Goal: Task Accomplishment & Management: Manage account settings

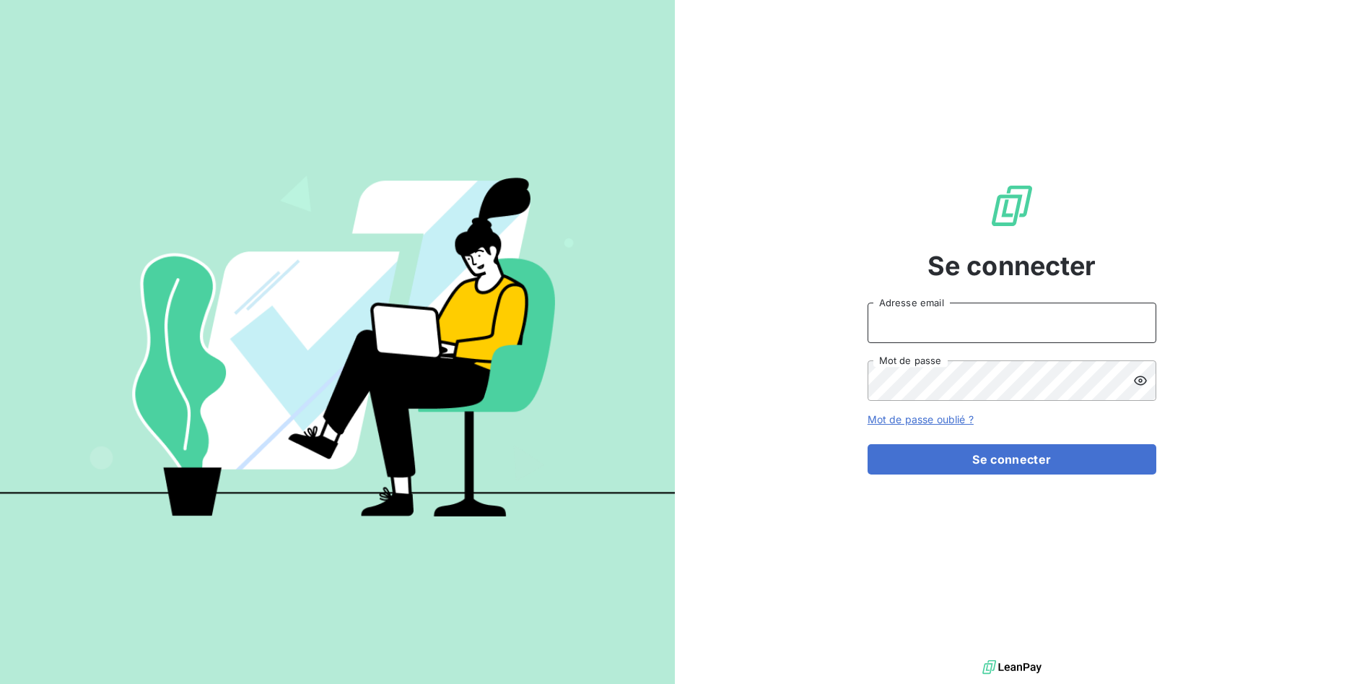
click at [1047, 323] on input "Adresse email" at bounding box center [1012, 322] width 289 height 40
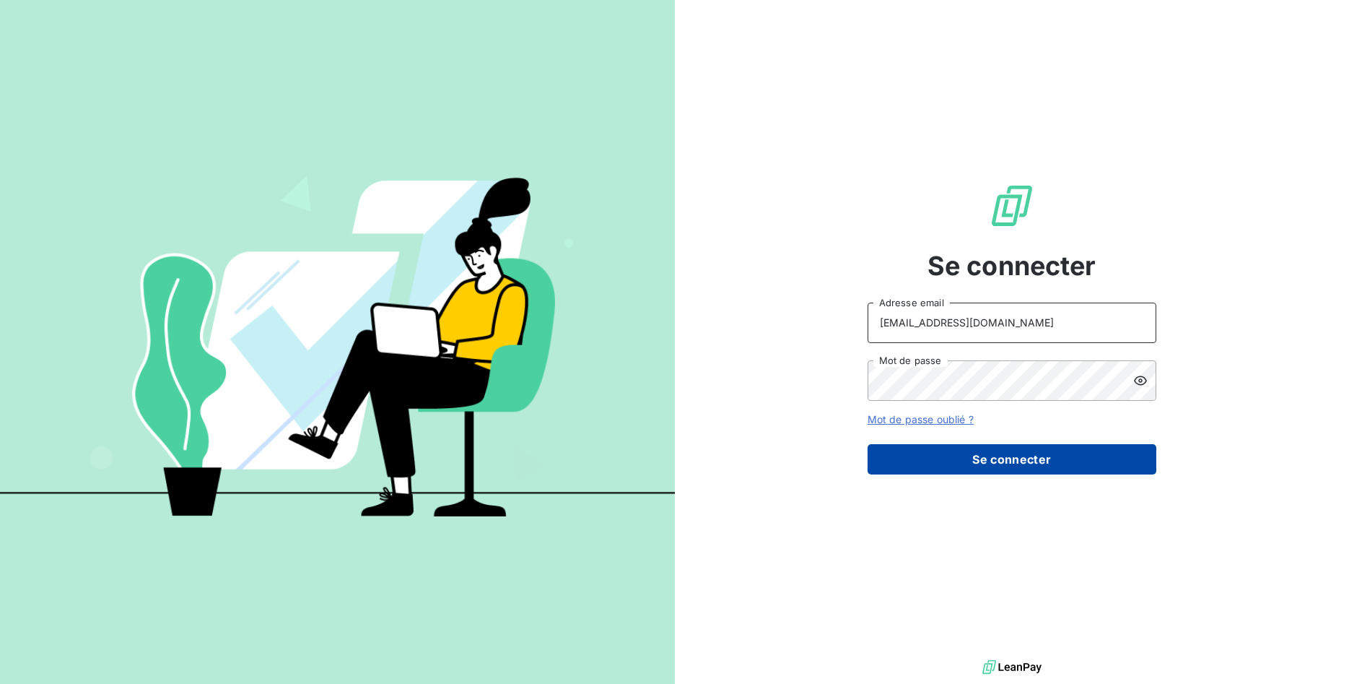
type input "[EMAIL_ADDRESS][DOMAIN_NAME]"
click at [1042, 461] on button "Se connecter" at bounding box center [1012, 459] width 289 height 30
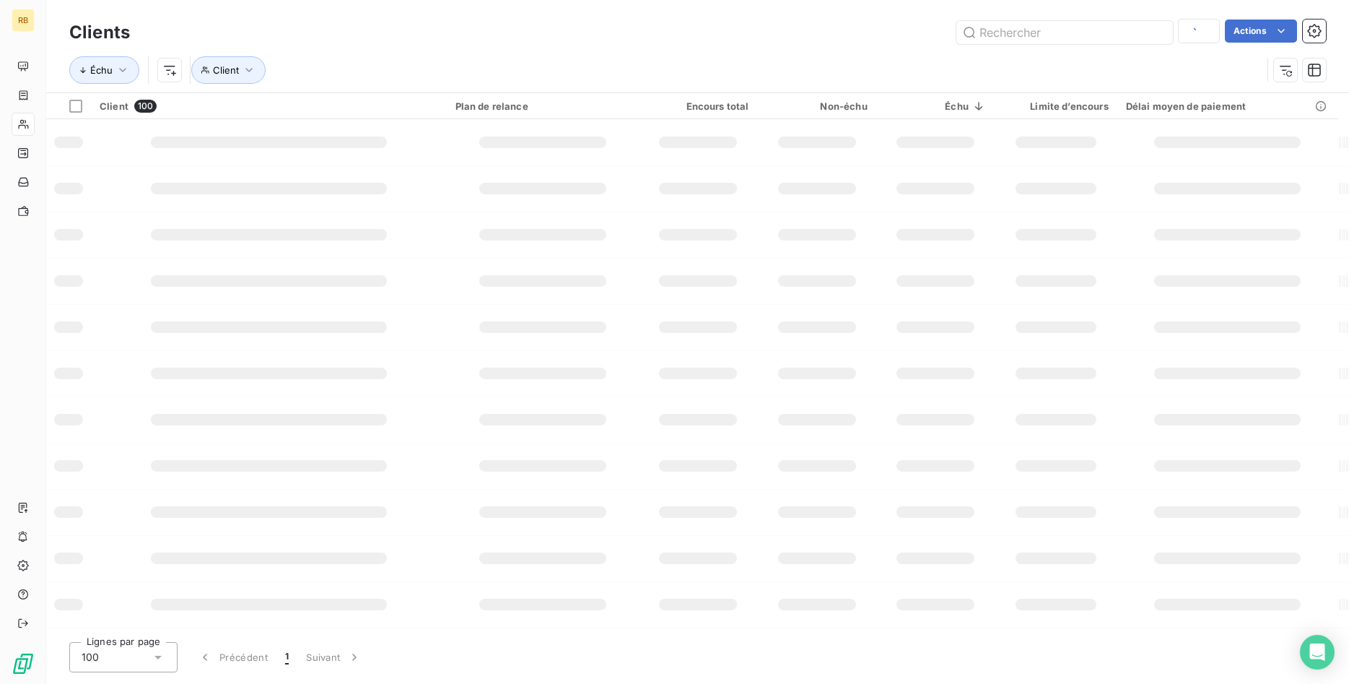
type input "SATP"
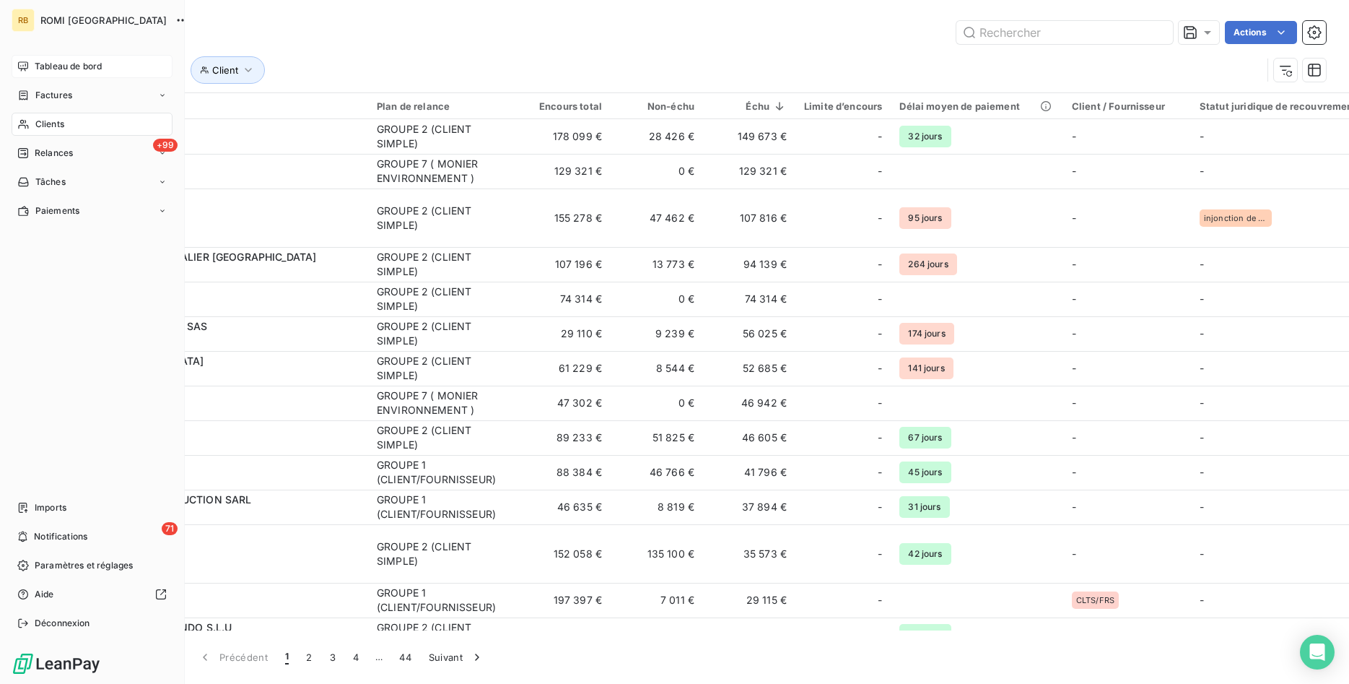
click at [71, 66] on span "Tableau de bord" at bounding box center [68, 66] width 67 height 13
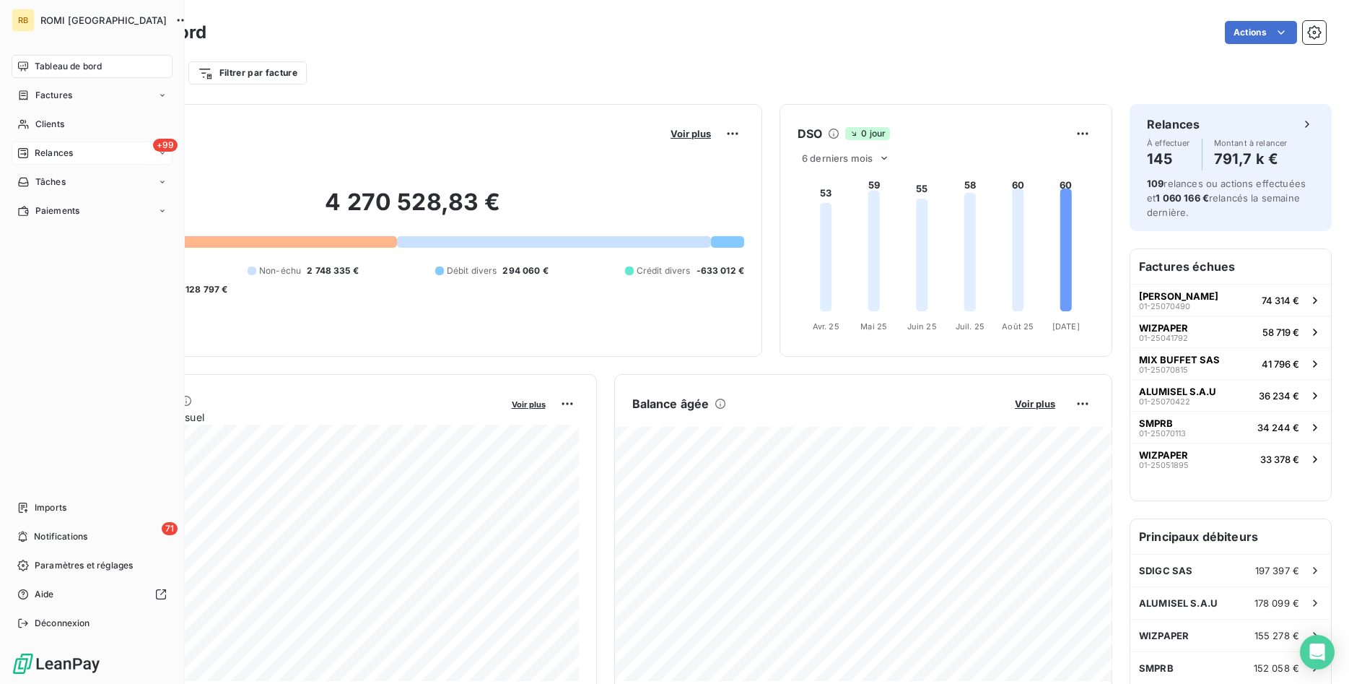
click at [69, 147] on span "Relances" at bounding box center [54, 153] width 38 height 13
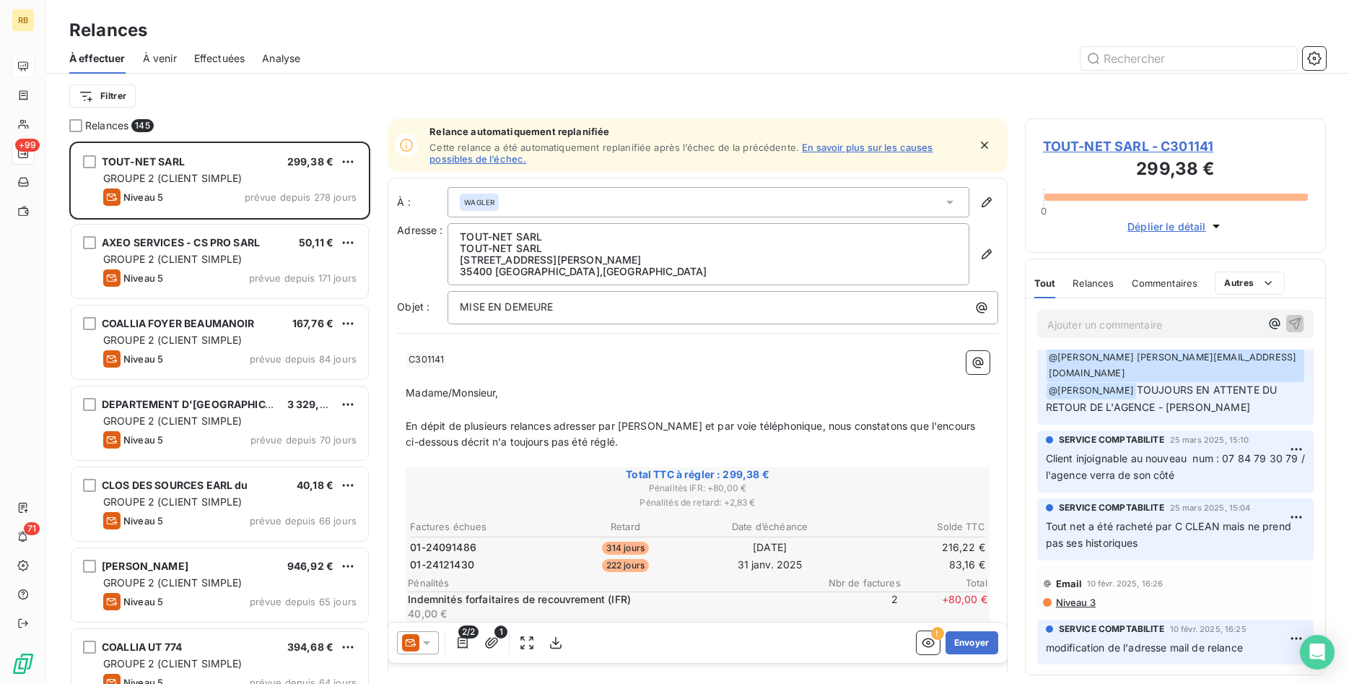
scroll to position [589, 0]
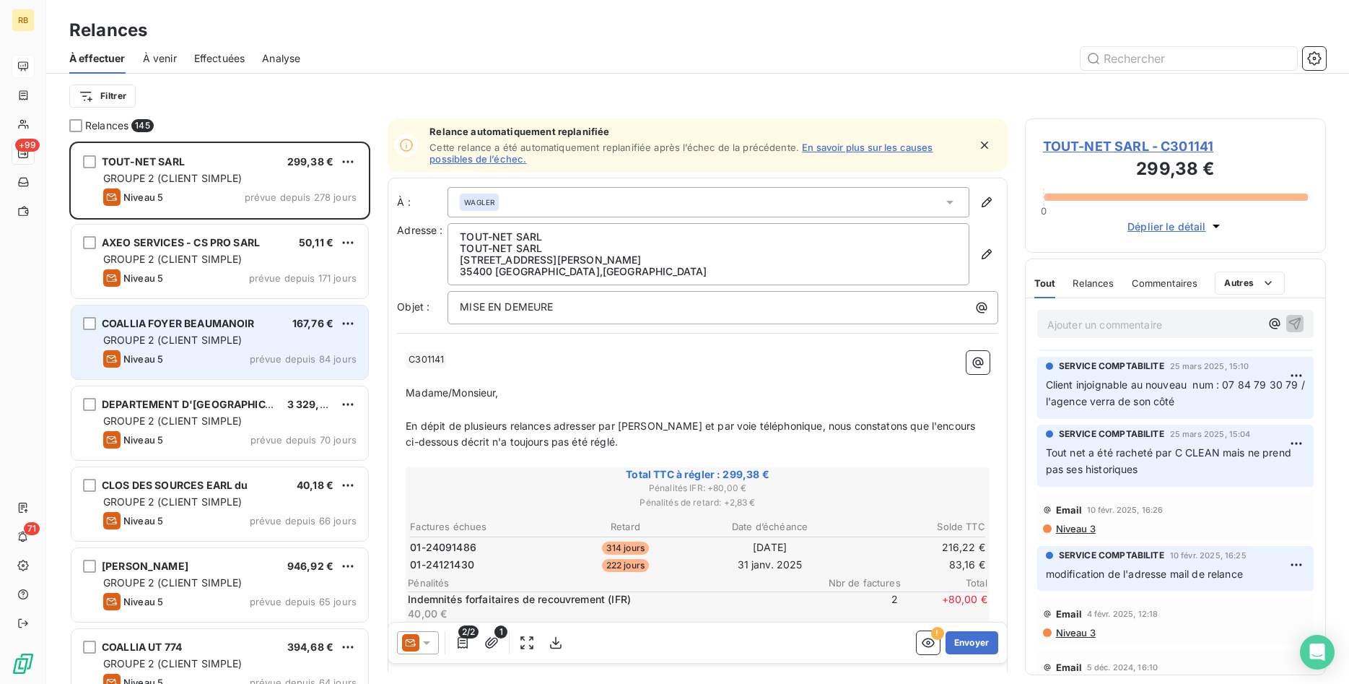
click at [292, 339] on div "GROUPE 2 (CLIENT SIMPLE)" at bounding box center [229, 340] width 253 height 14
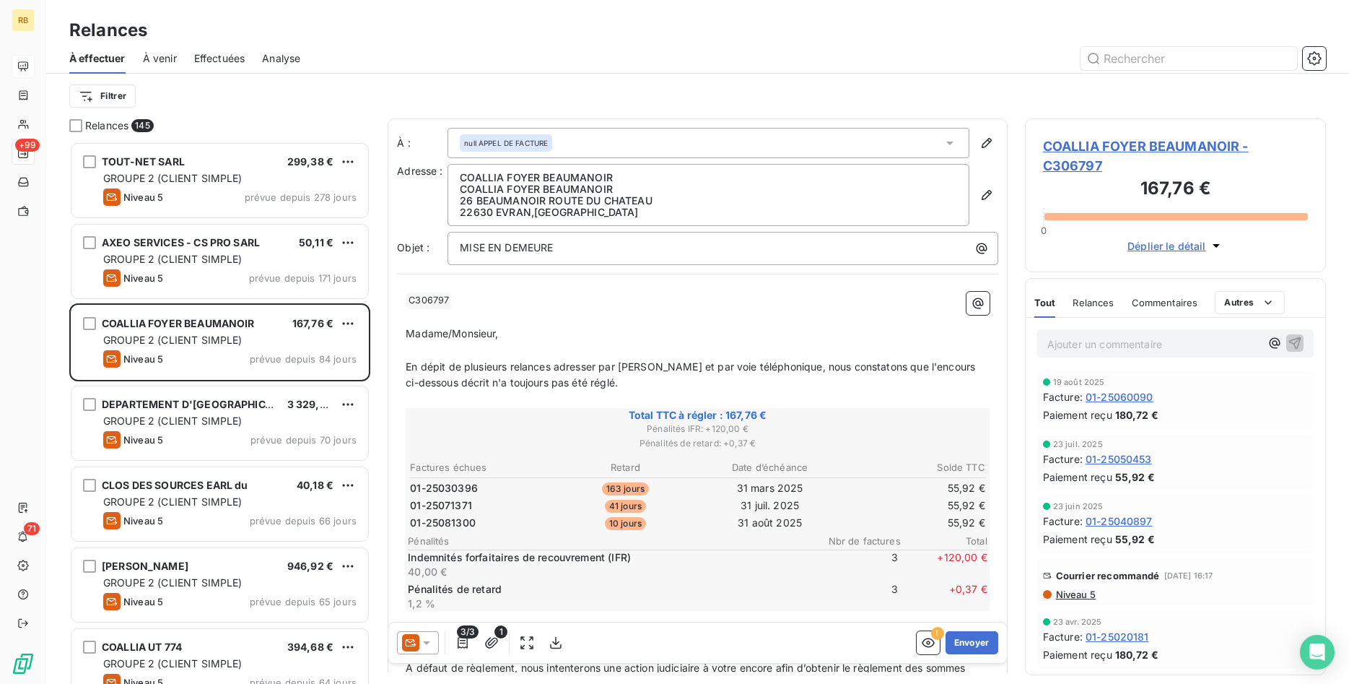
click at [1113, 142] on span "COALLIA FOYER BEAUMANOIR - C306797" at bounding box center [1175, 155] width 265 height 39
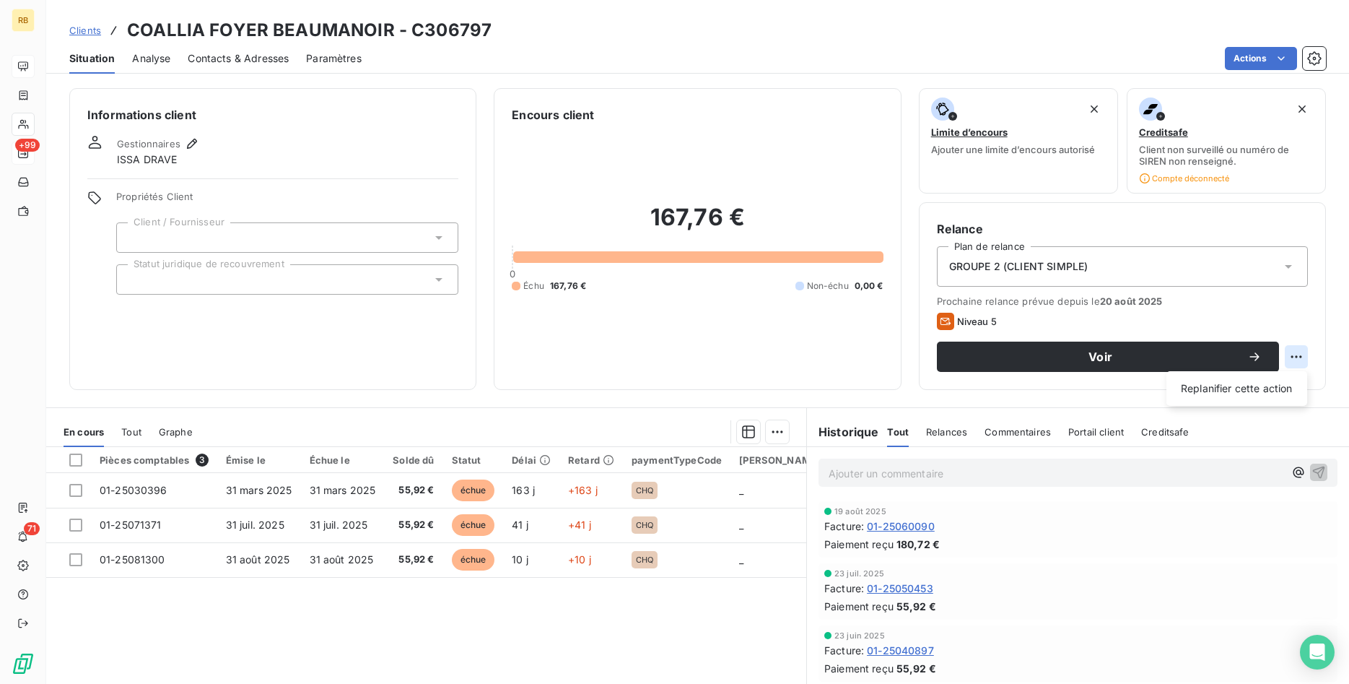
click at [1296, 352] on html "RB +99 71 Clients COALLIA FOYER BEAUMANOIR - C306797 Situation Analyse Contacts…" at bounding box center [674, 342] width 1349 height 684
click at [1234, 393] on div "Replanifier cette action" at bounding box center [1236, 388] width 129 height 23
select select "8"
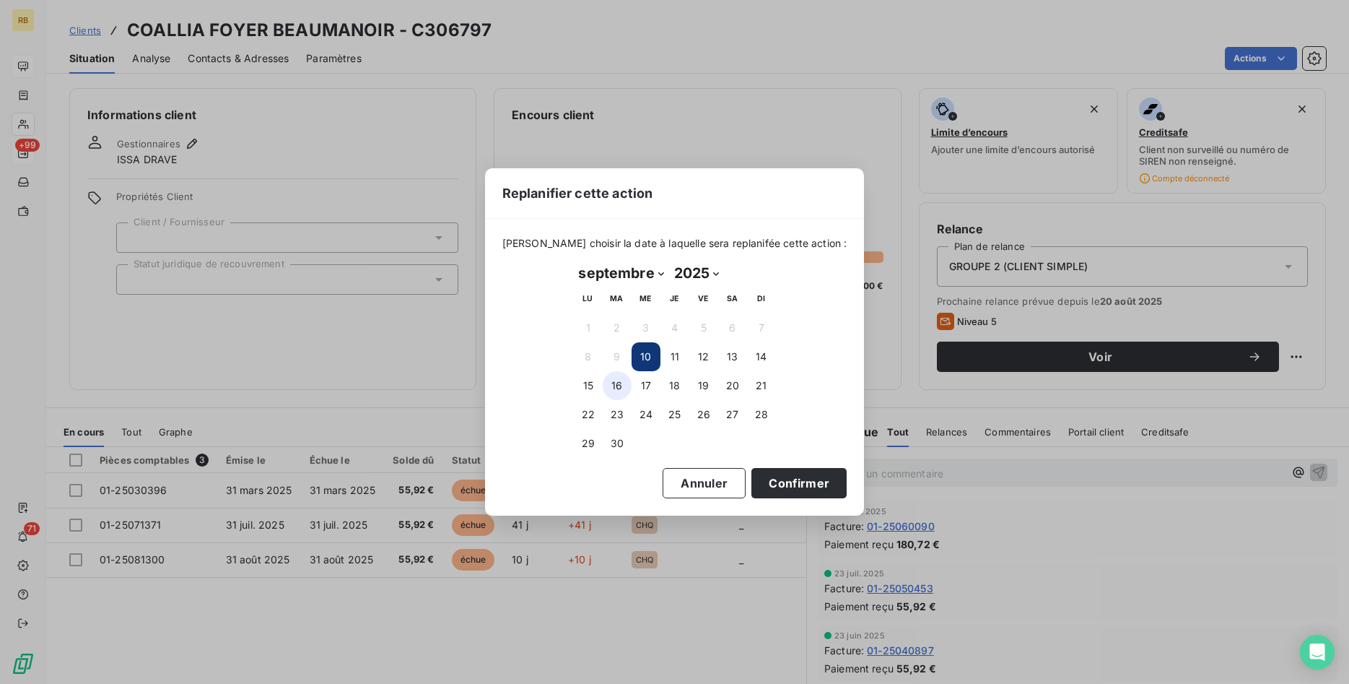
click at [614, 383] on button "16" at bounding box center [617, 385] width 29 height 29
click at [784, 476] on button "Confirmer" at bounding box center [798, 483] width 95 height 30
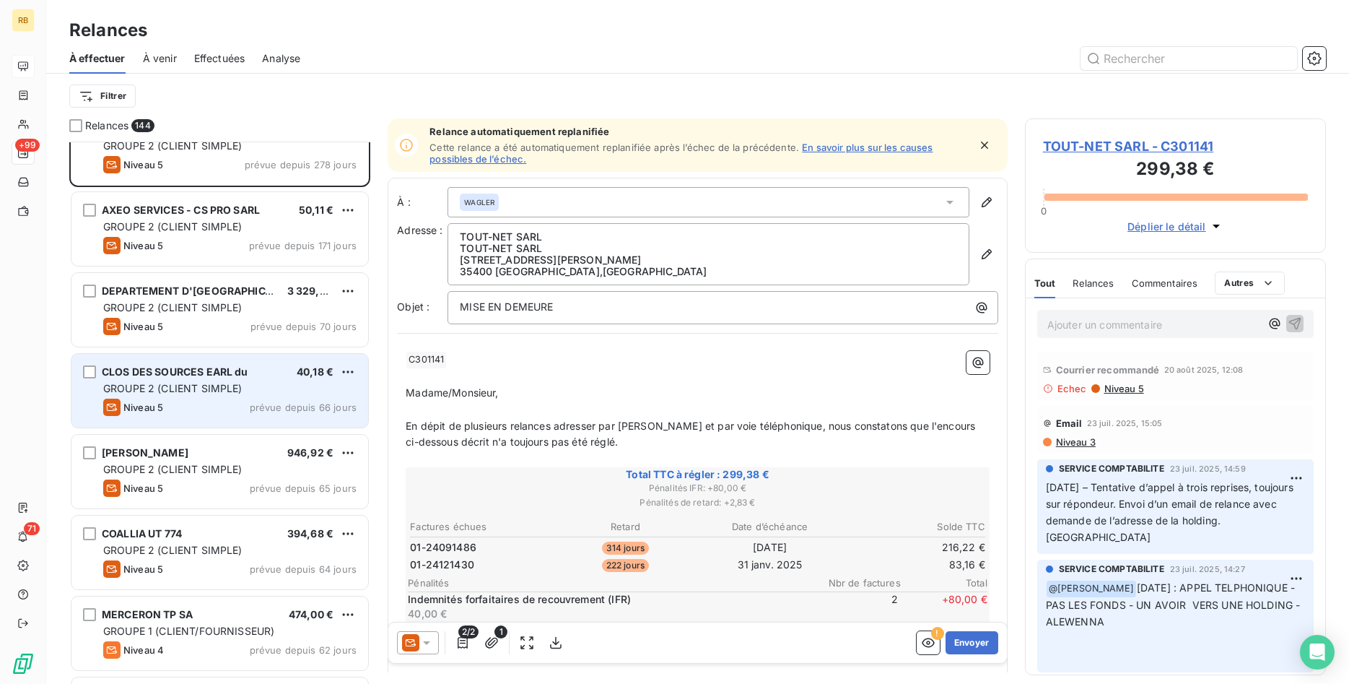
scroll to position [74, 0]
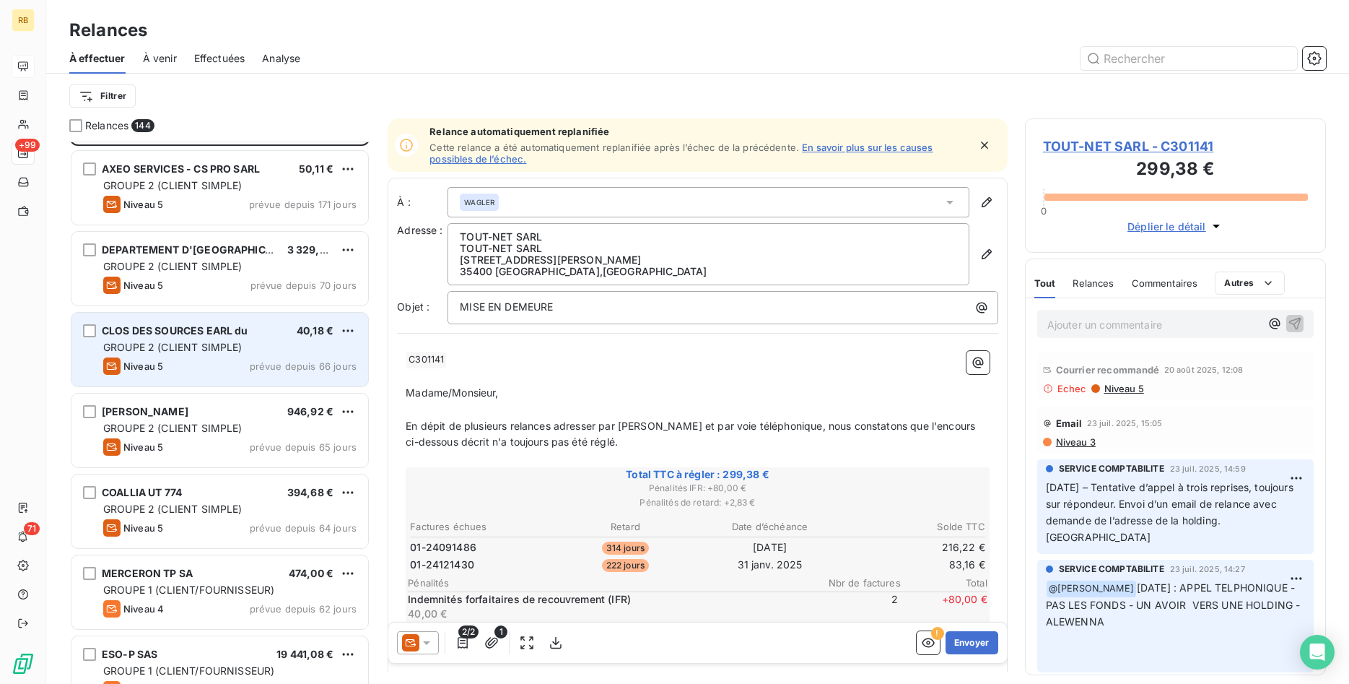
click at [281, 417] on div "[PERSON_NAME] 946,92 €" at bounding box center [229, 411] width 253 height 13
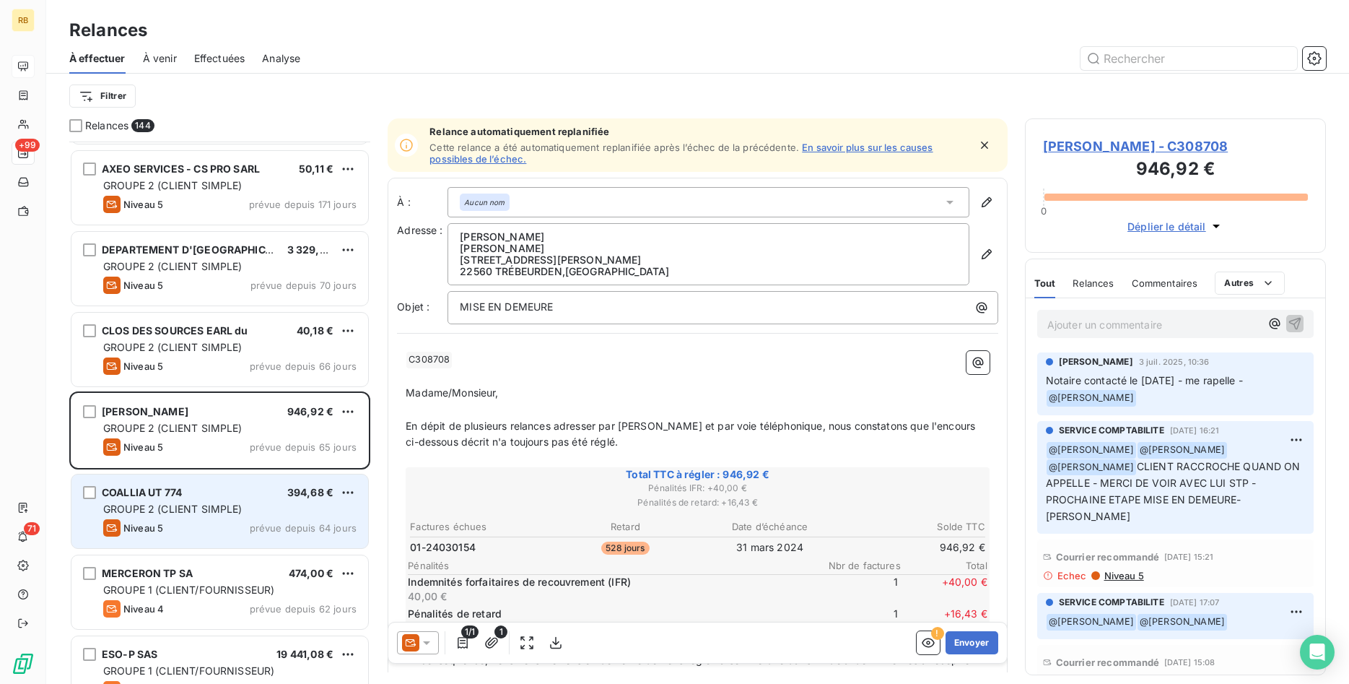
click at [306, 507] on div "GROUPE 2 (CLIENT SIMPLE)" at bounding box center [229, 509] width 253 height 14
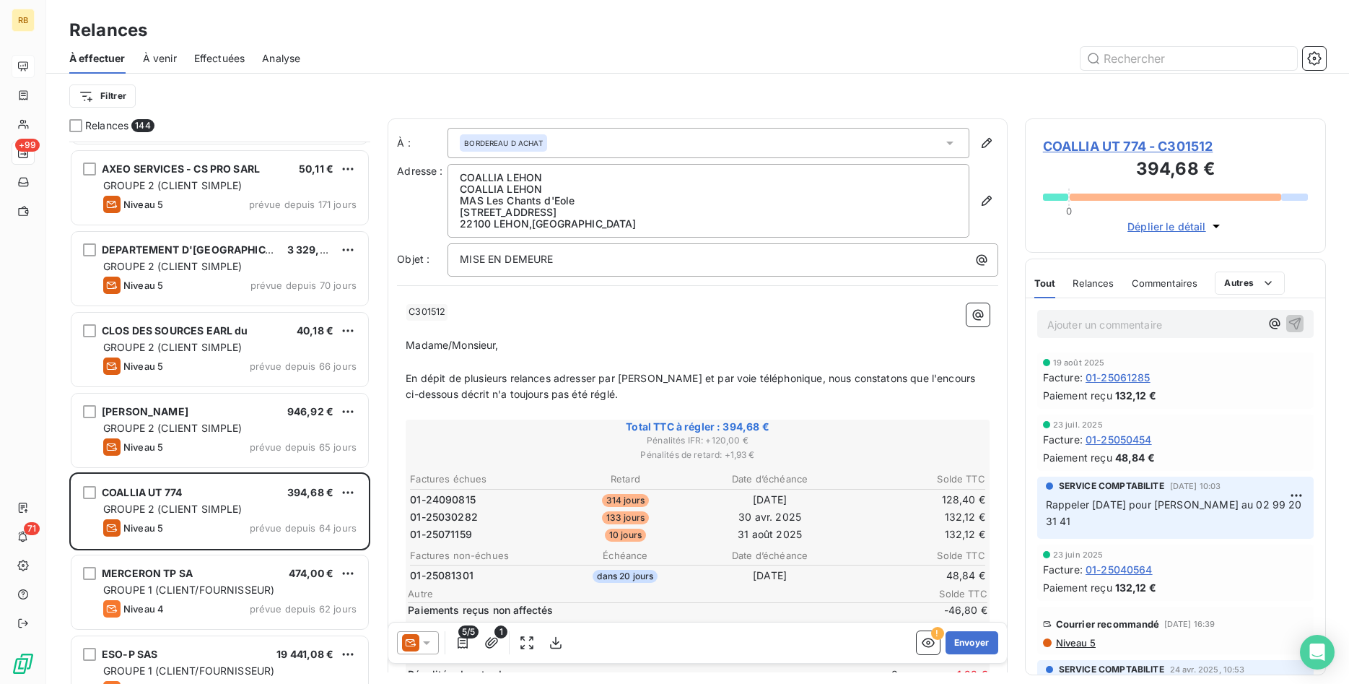
click at [1084, 143] on span "COALLIA UT 774 - C301512" at bounding box center [1175, 145] width 265 height 19
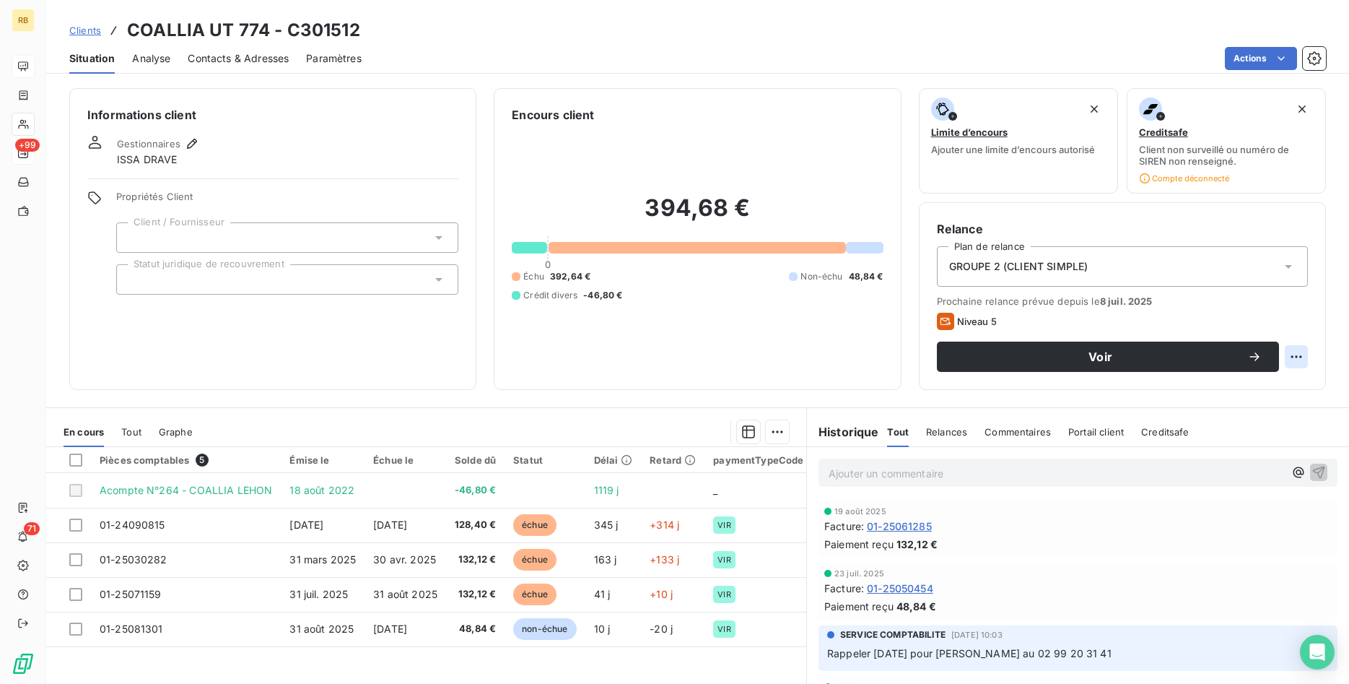
click at [1298, 354] on html "RB +99 71 Clients COALLIA UT 774 - C301512 Situation Analyse Contacts & Adresse…" at bounding box center [674, 342] width 1349 height 684
click at [1229, 389] on div "Replanifier cette action" at bounding box center [1236, 388] width 129 height 23
select select "8"
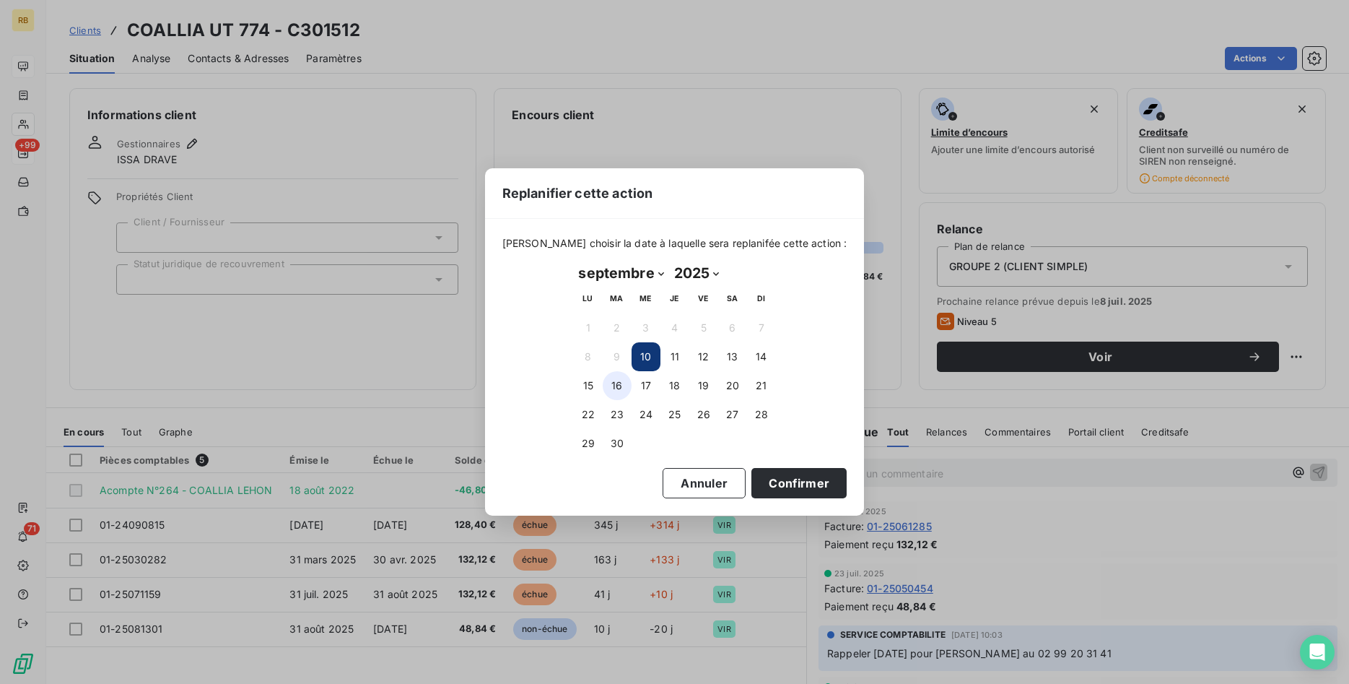
click at [624, 381] on button "16" at bounding box center [617, 385] width 29 height 29
click at [771, 475] on button "Confirmer" at bounding box center [798, 483] width 95 height 30
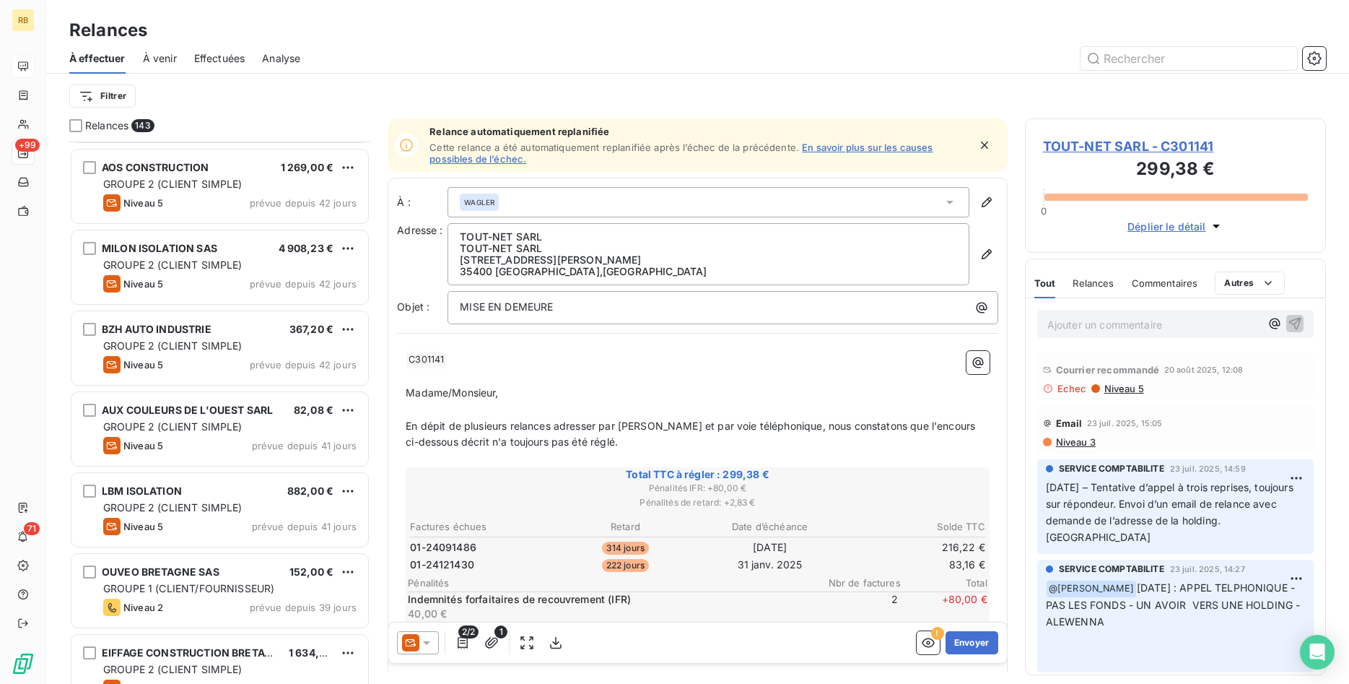
scroll to position [958, 0]
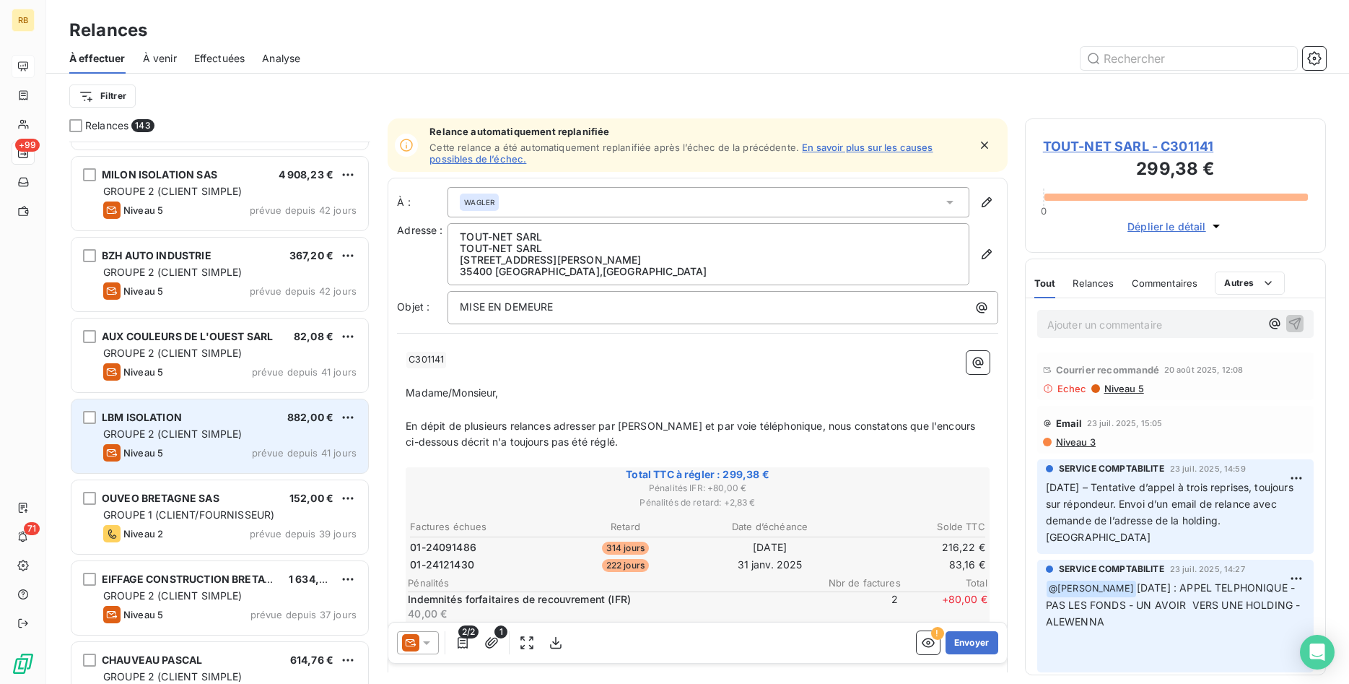
click at [282, 423] on div "LBM ISOLATION 882,00 €" at bounding box center [229, 417] width 253 height 13
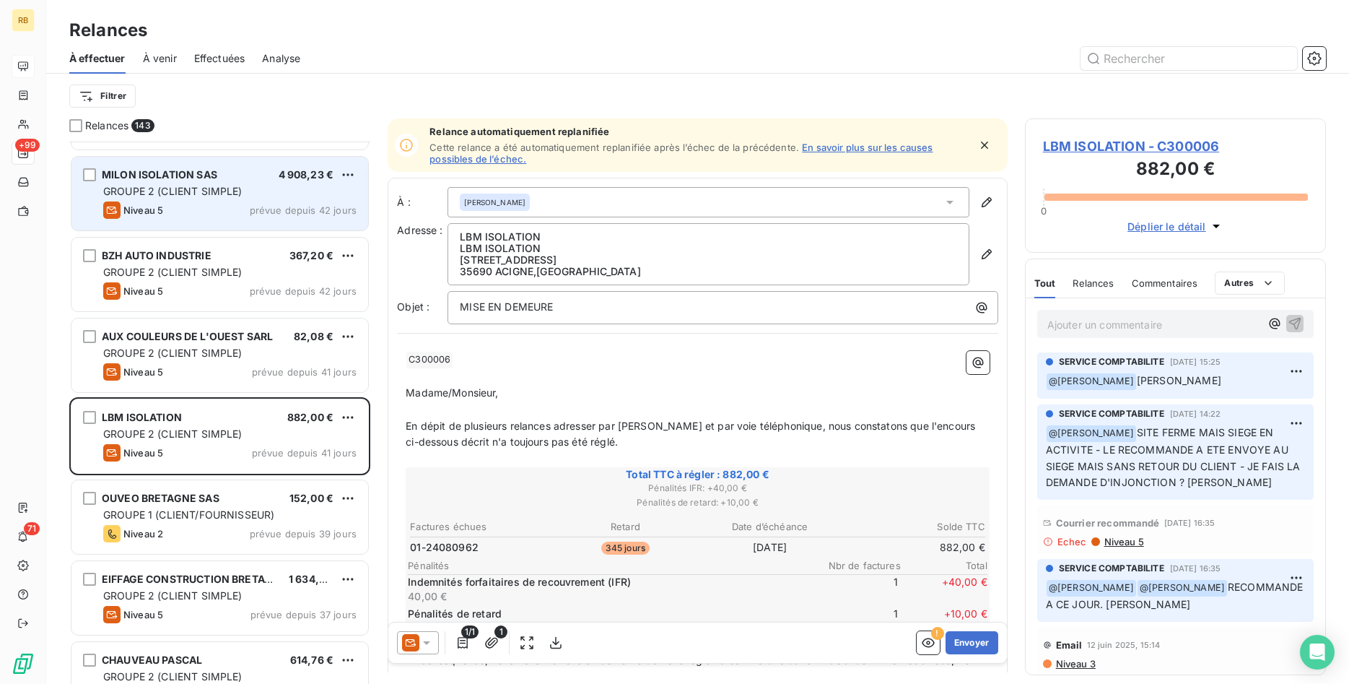
click at [196, 201] on div "MILON ISOLATION SAS 4 908,23 € GROUPE 2 (CLIENT SIMPLE) Niveau 5 prévue depuis …" at bounding box center [219, 194] width 297 height 74
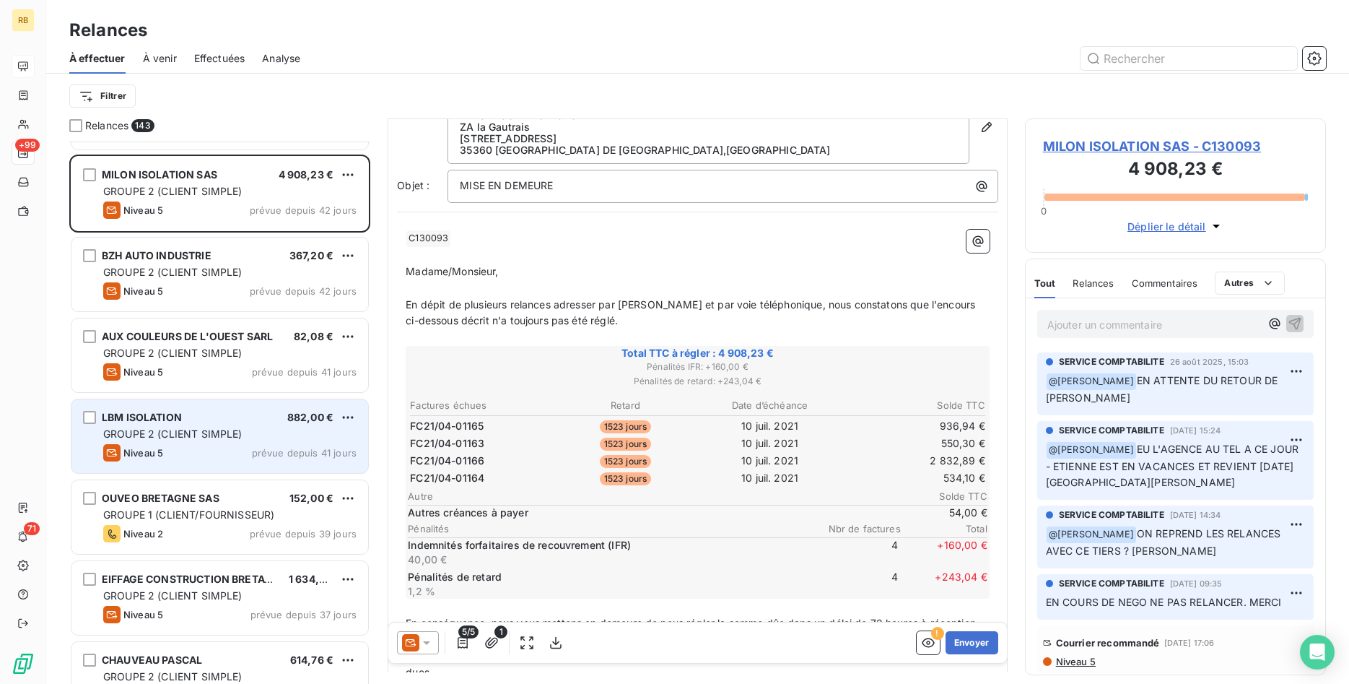
click at [276, 443] on div "LBM ISOLATION 882,00 € GROUPE 2 (CLIENT SIMPLE) Niveau 5 prévue depuis 41 jours" at bounding box center [219, 436] width 297 height 74
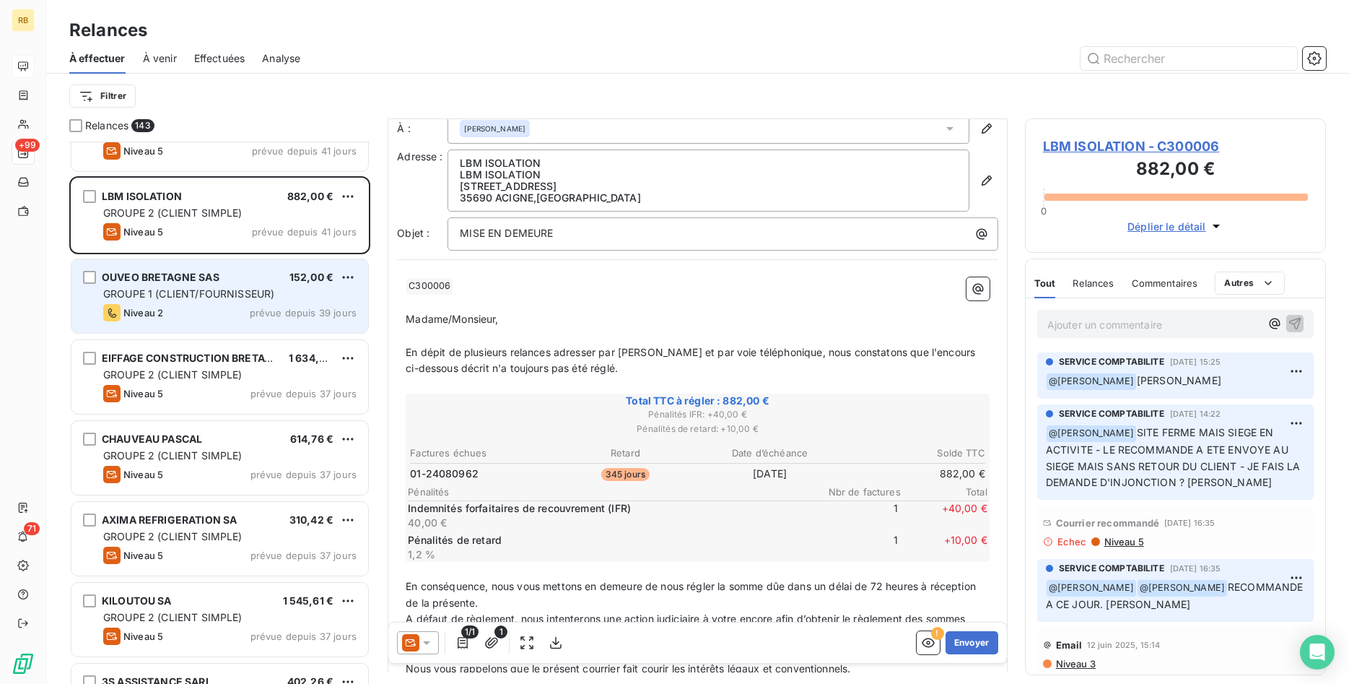
scroll to position [1252, 0]
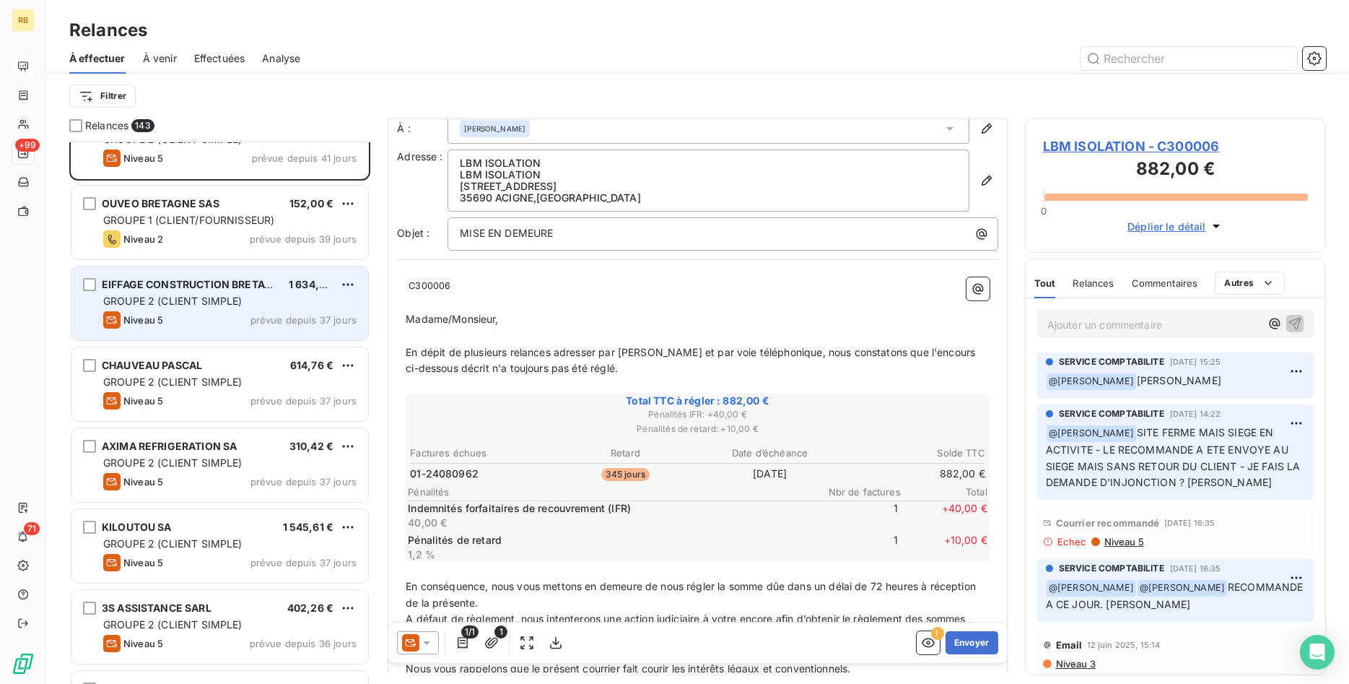
click at [248, 303] on div "GROUPE 2 (CLIENT SIMPLE)" at bounding box center [229, 301] width 253 height 14
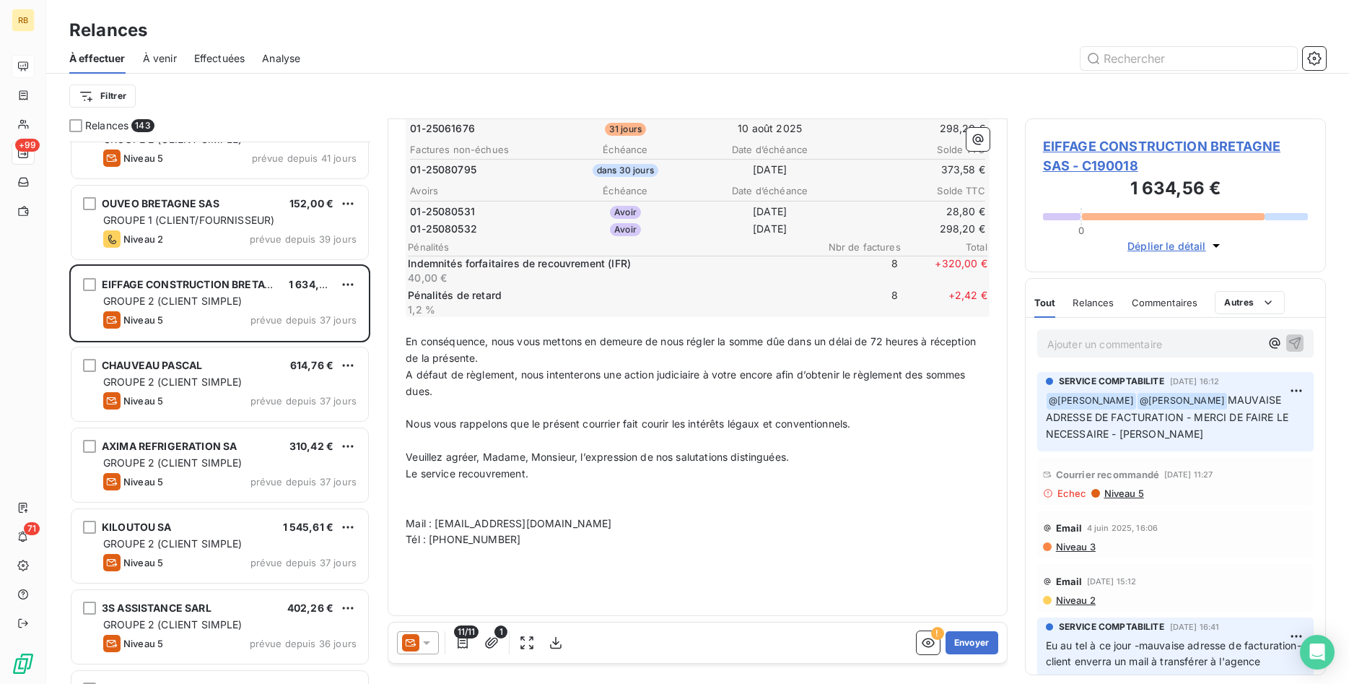
scroll to position [51, 0]
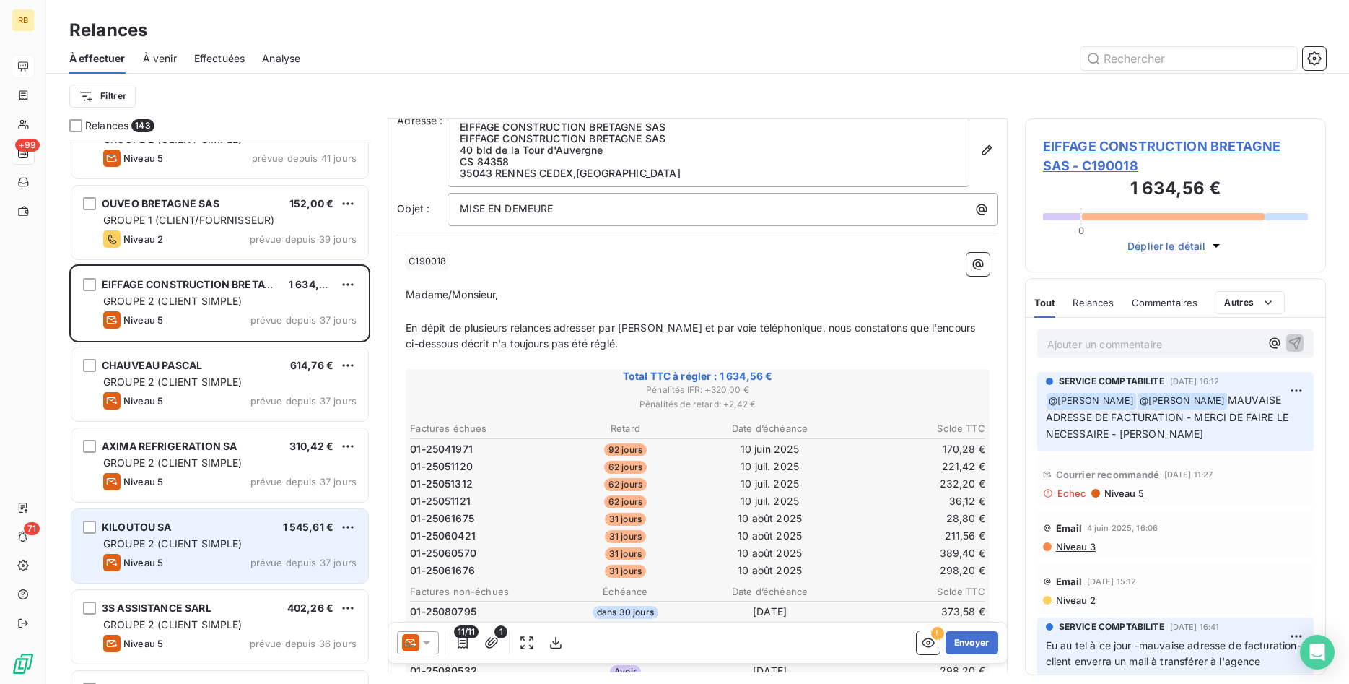
click at [263, 538] on div "GROUPE 2 (CLIENT SIMPLE)" at bounding box center [229, 543] width 253 height 14
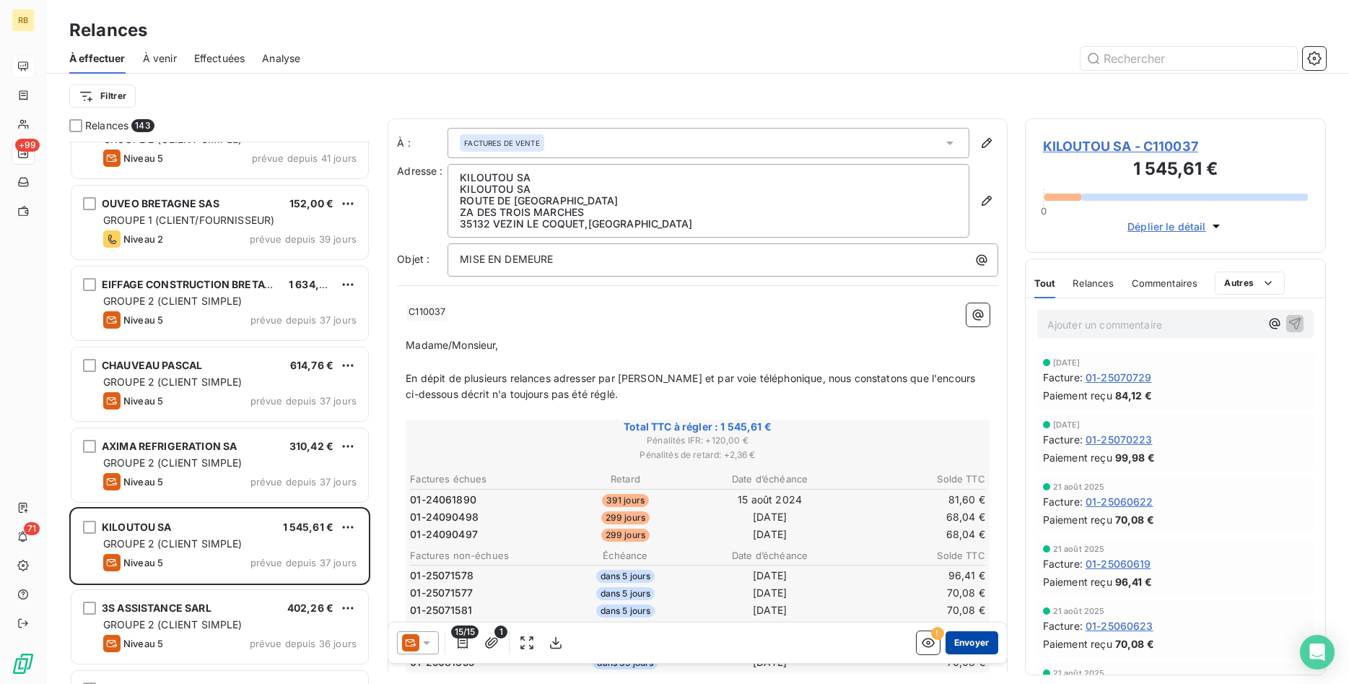
click at [969, 642] on button "Envoyer" at bounding box center [972, 642] width 53 height 23
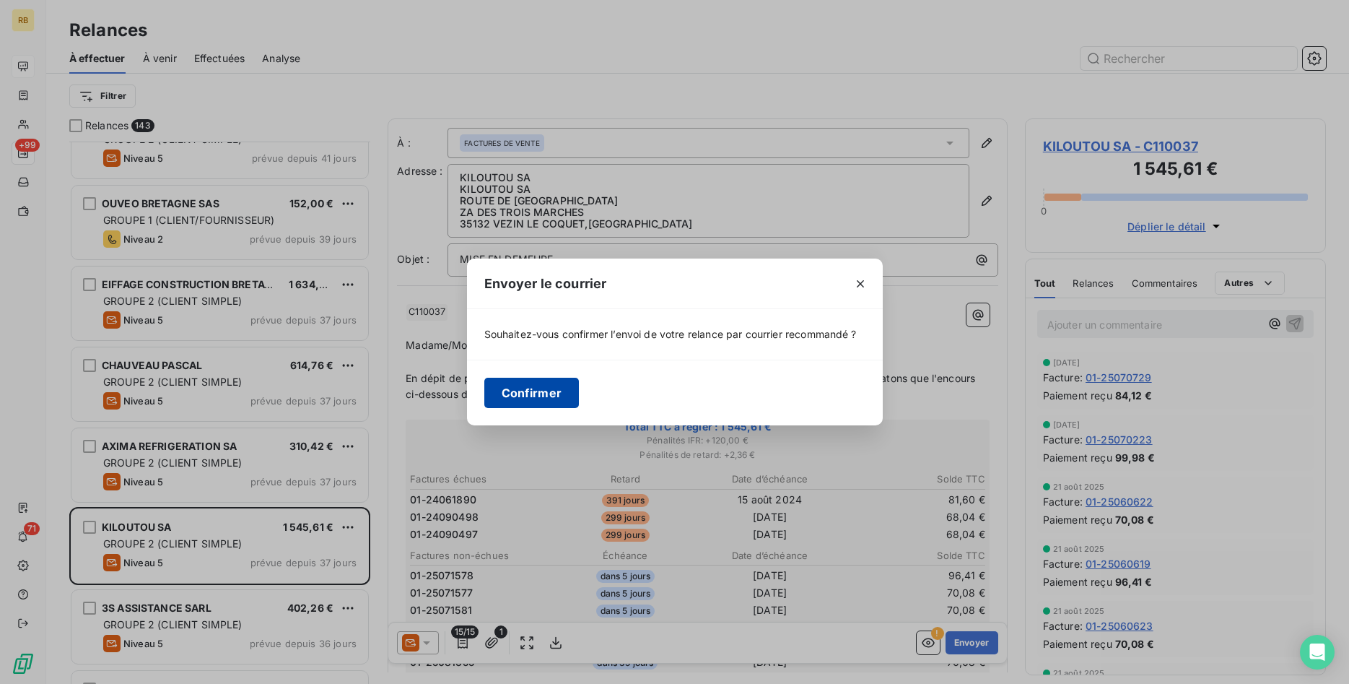
click at [549, 387] on button "Confirmer" at bounding box center [531, 393] width 95 height 30
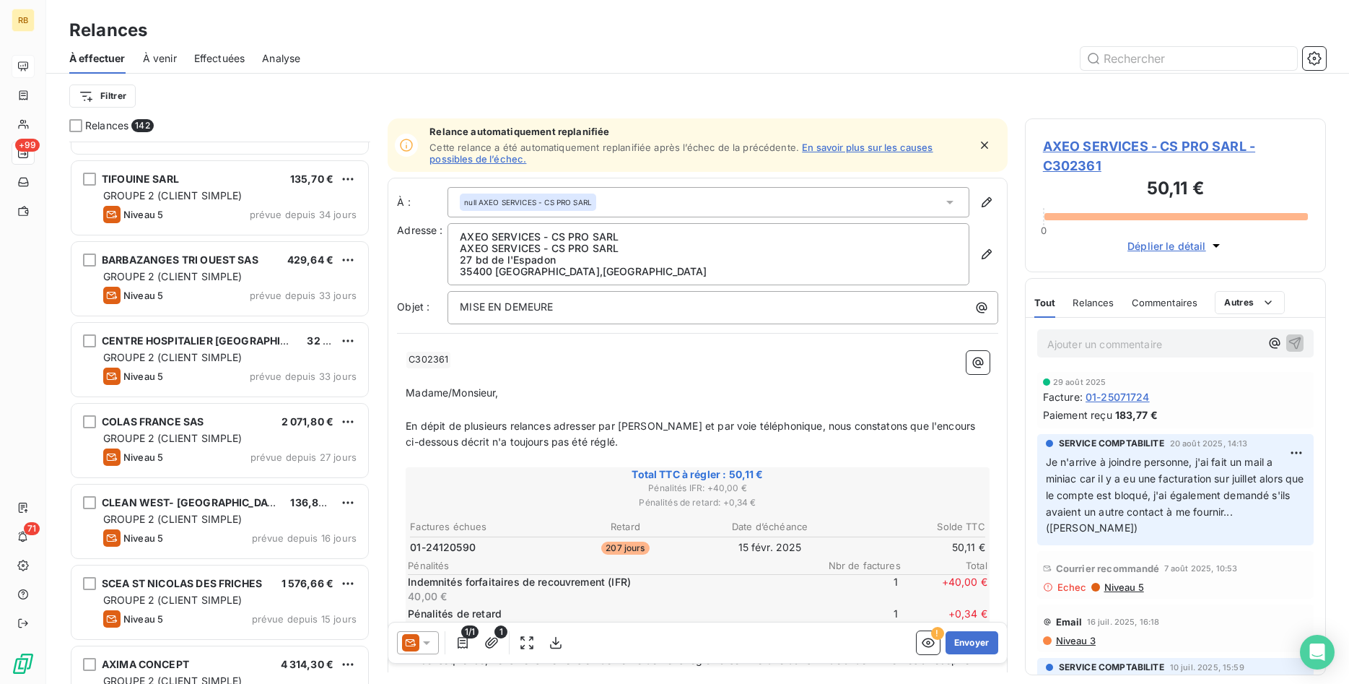
scroll to position [1768, 0]
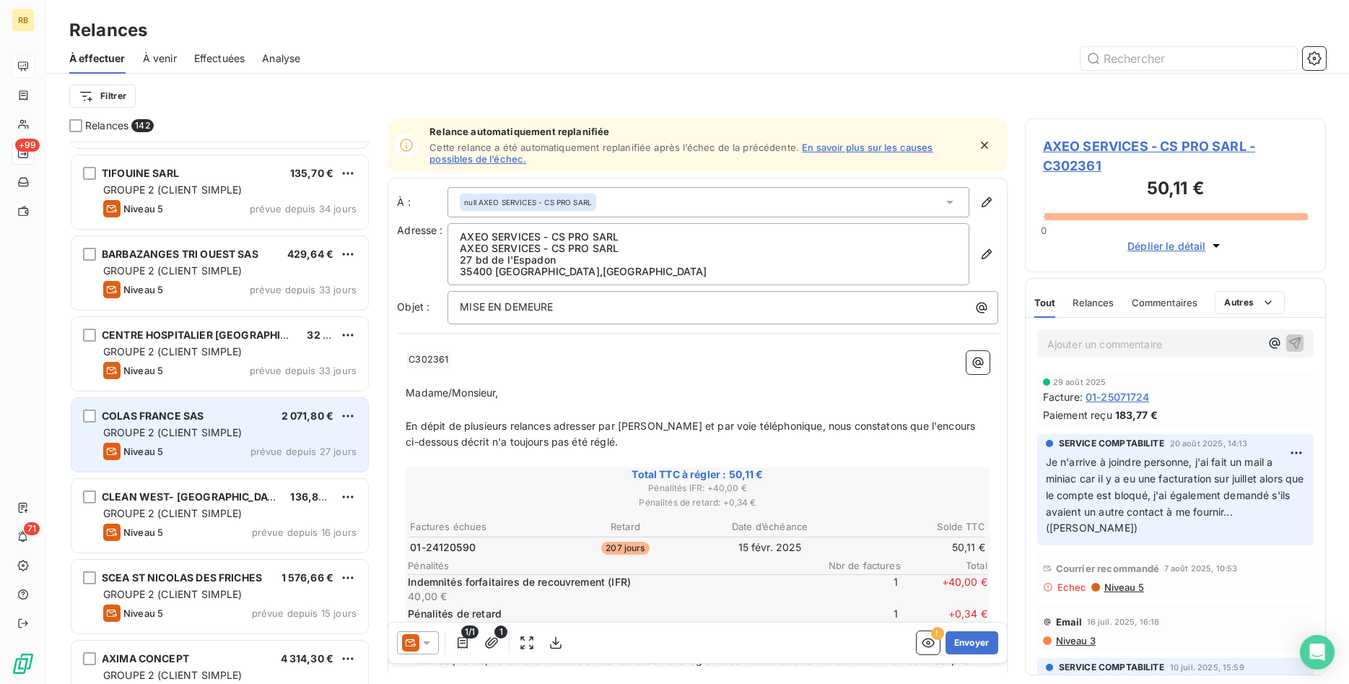
click at [279, 441] on div "COLAS FRANCE SAS 2 071,80 € GROUPE 2 (CLIENT SIMPLE) Niveau 5 prévue depuis 27 …" at bounding box center [219, 435] width 297 height 74
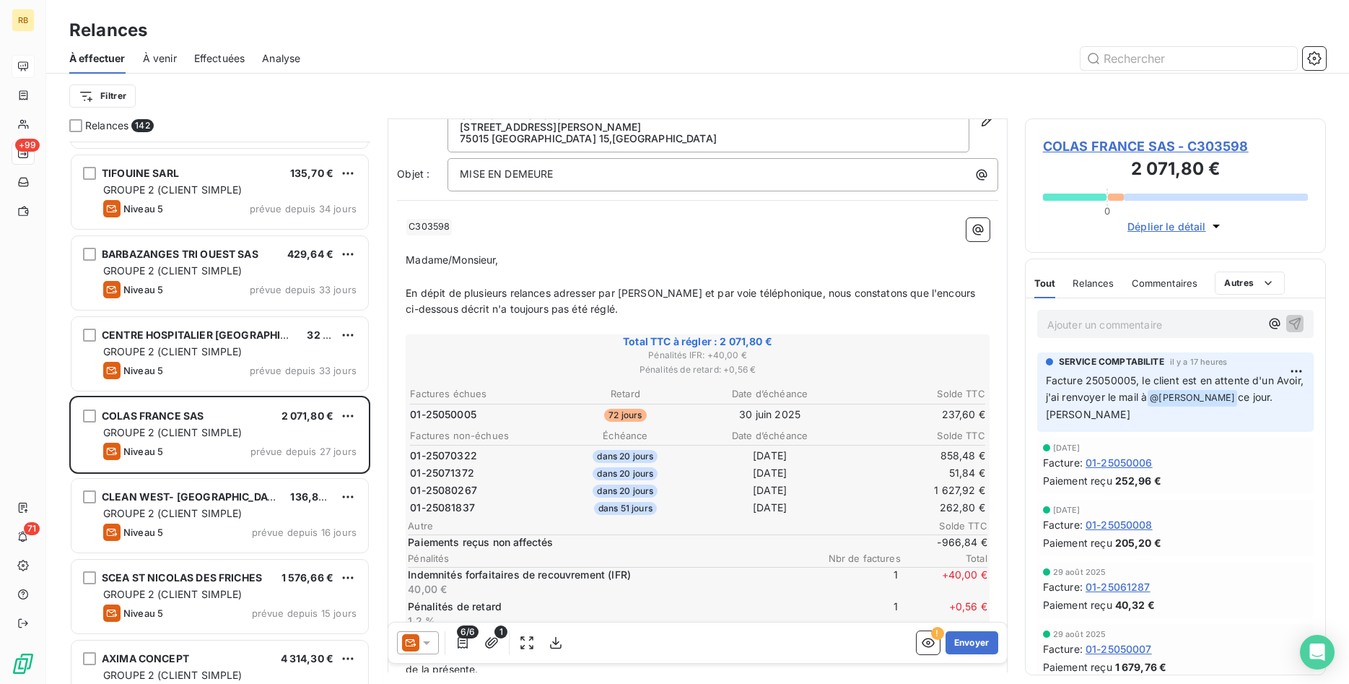
click at [1086, 142] on span "COLAS FRANCE SAS - C303598" at bounding box center [1175, 145] width 265 height 19
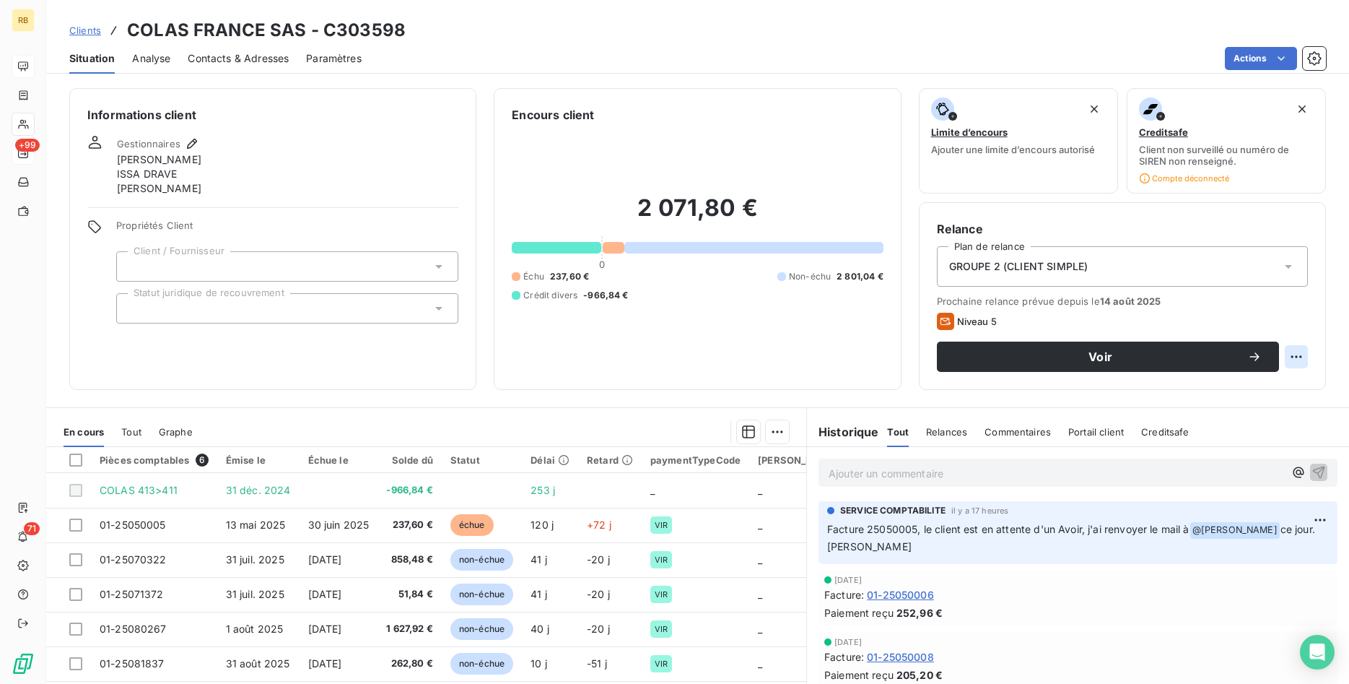
click at [1299, 355] on html "RB +99 71 Clients COLAS FRANCE SAS - C303598 Situation Analyse Contacts & Adres…" at bounding box center [674, 342] width 1349 height 684
click at [1284, 391] on div "Replanifier cette action" at bounding box center [1236, 388] width 129 height 23
select select "8"
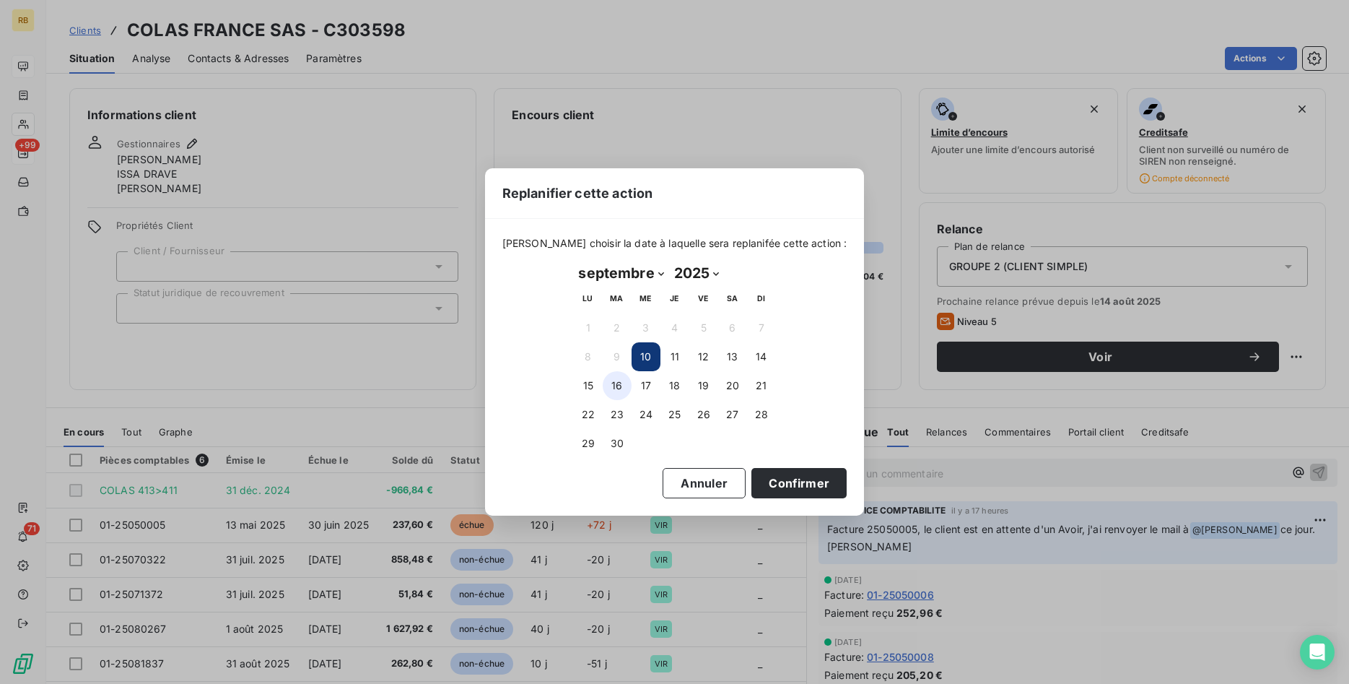
click at [618, 388] on button "16" at bounding box center [617, 385] width 29 height 29
click at [816, 484] on button "Confirmer" at bounding box center [798, 483] width 95 height 30
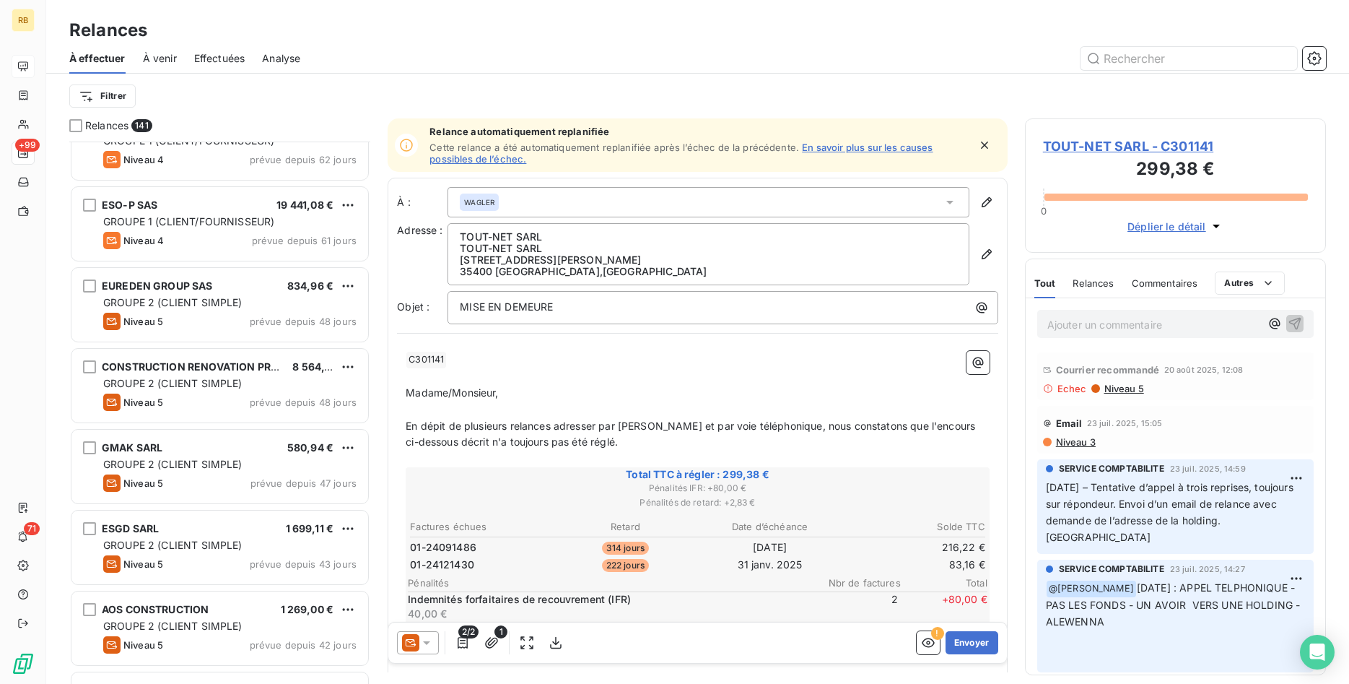
scroll to position [516, 0]
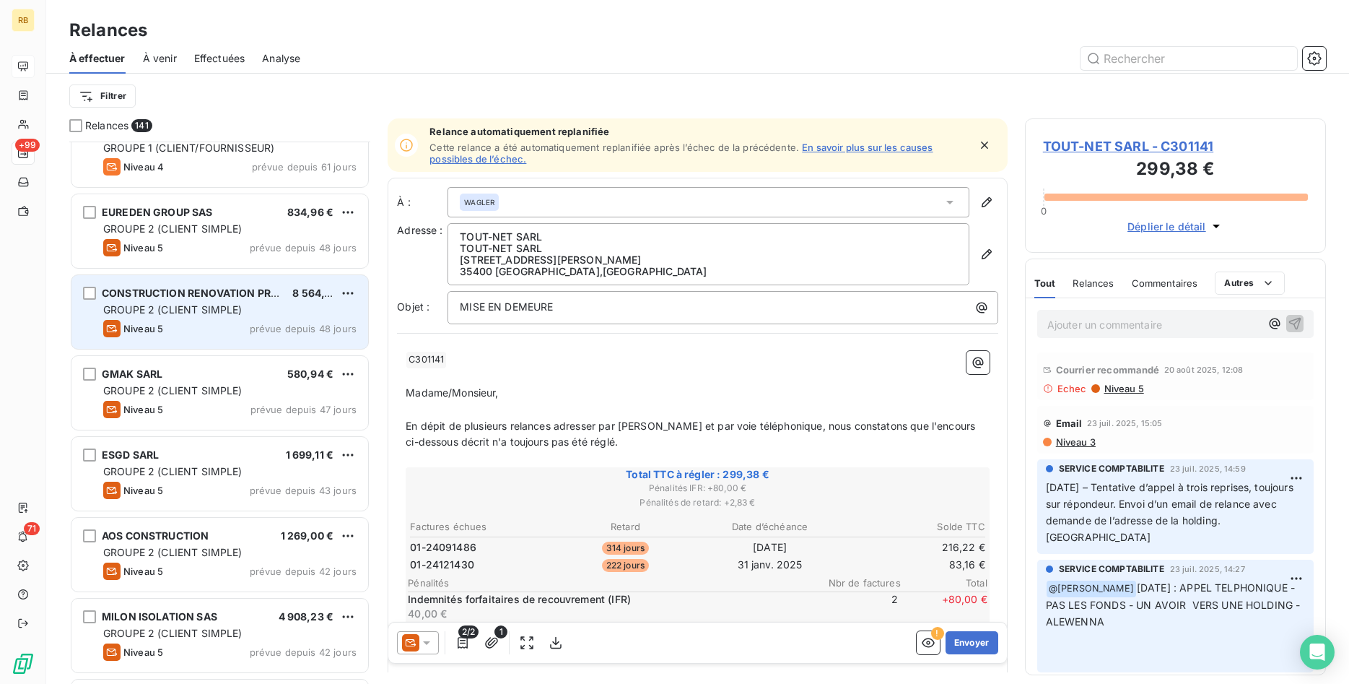
click at [269, 307] on div "GROUPE 2 (CLIENT SIMPLE)" at bounding box center [229, 309] width 253 height 14
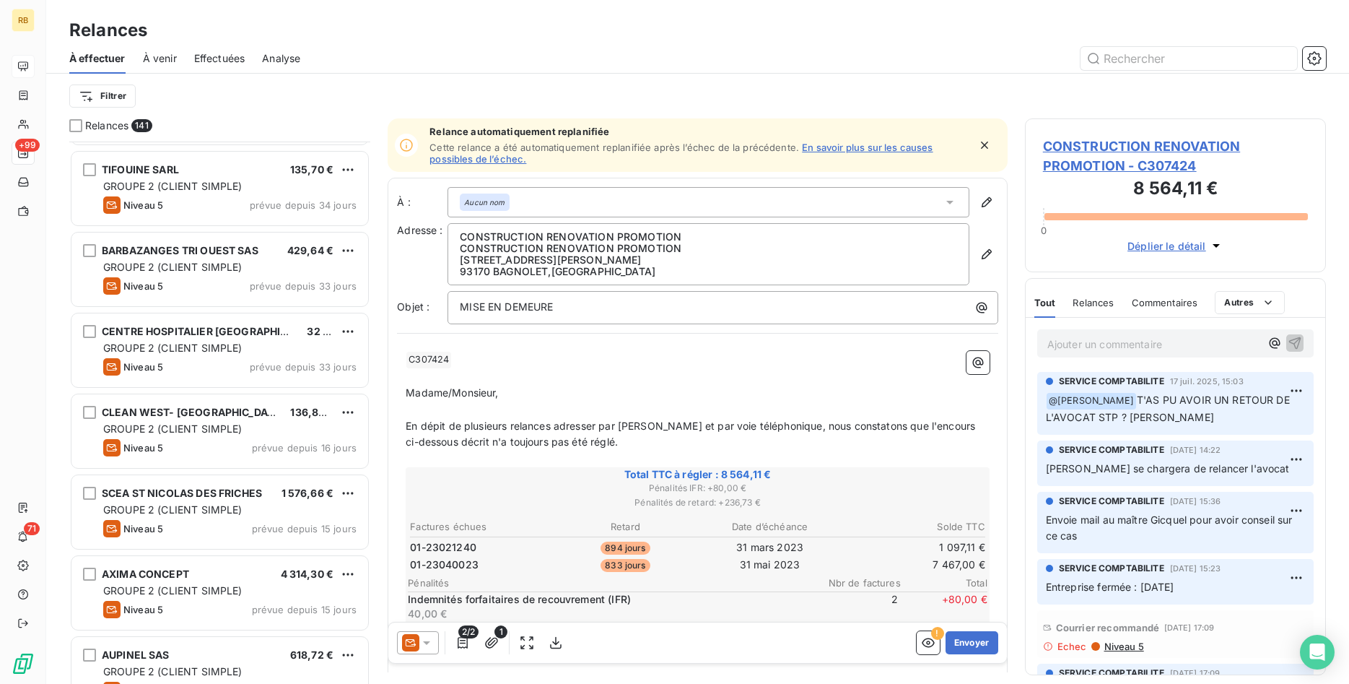
scroll to position [1842, 0]
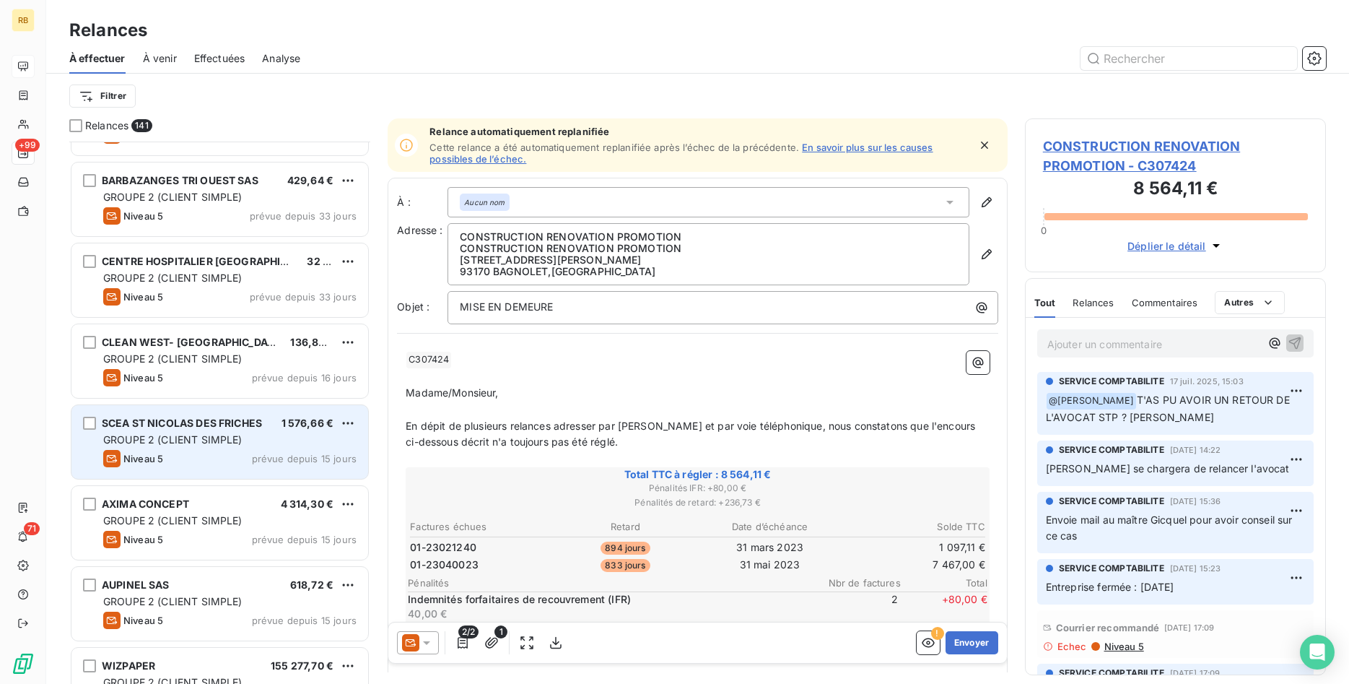
click at [276, 440] on div "GROUPE 2 (CLIENT SIMPLE)" at bounding box center [229, 439] width 253 height 14
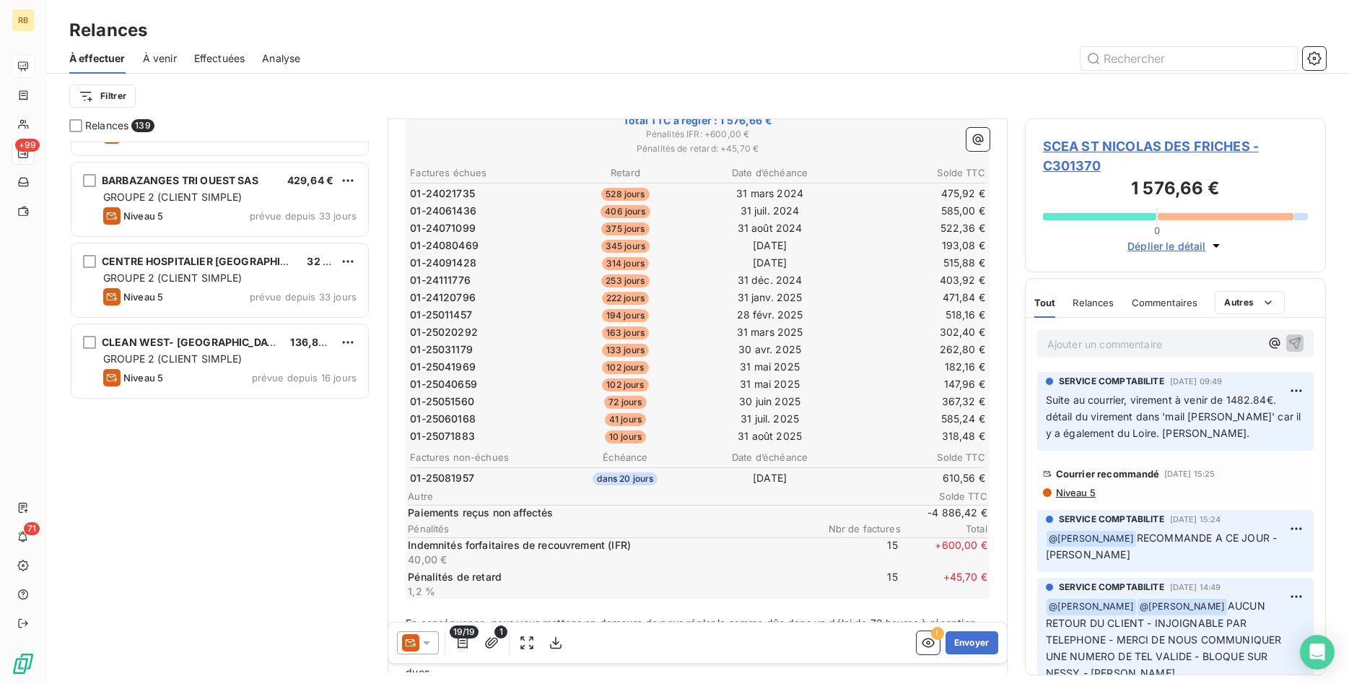
scroll to position [1326, 0]
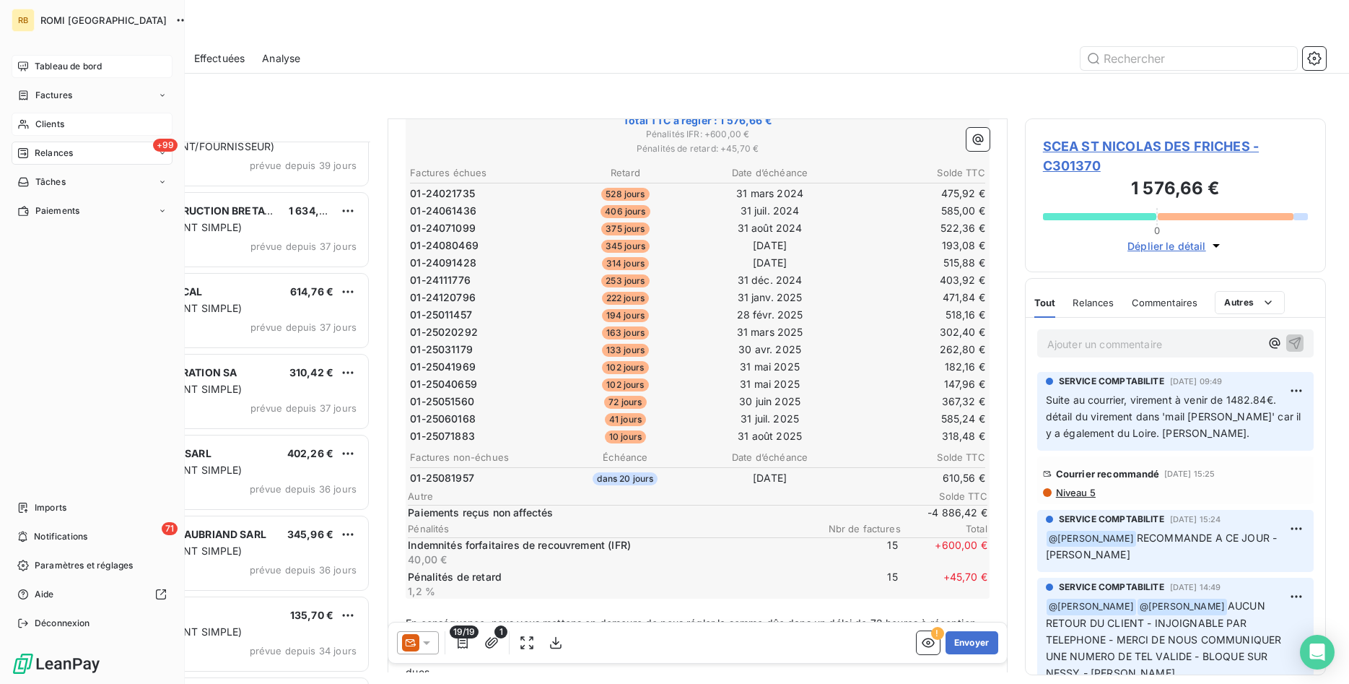
click at [59, 125] on span "Clients" at bounding box center [49, 124] width 29 height 13
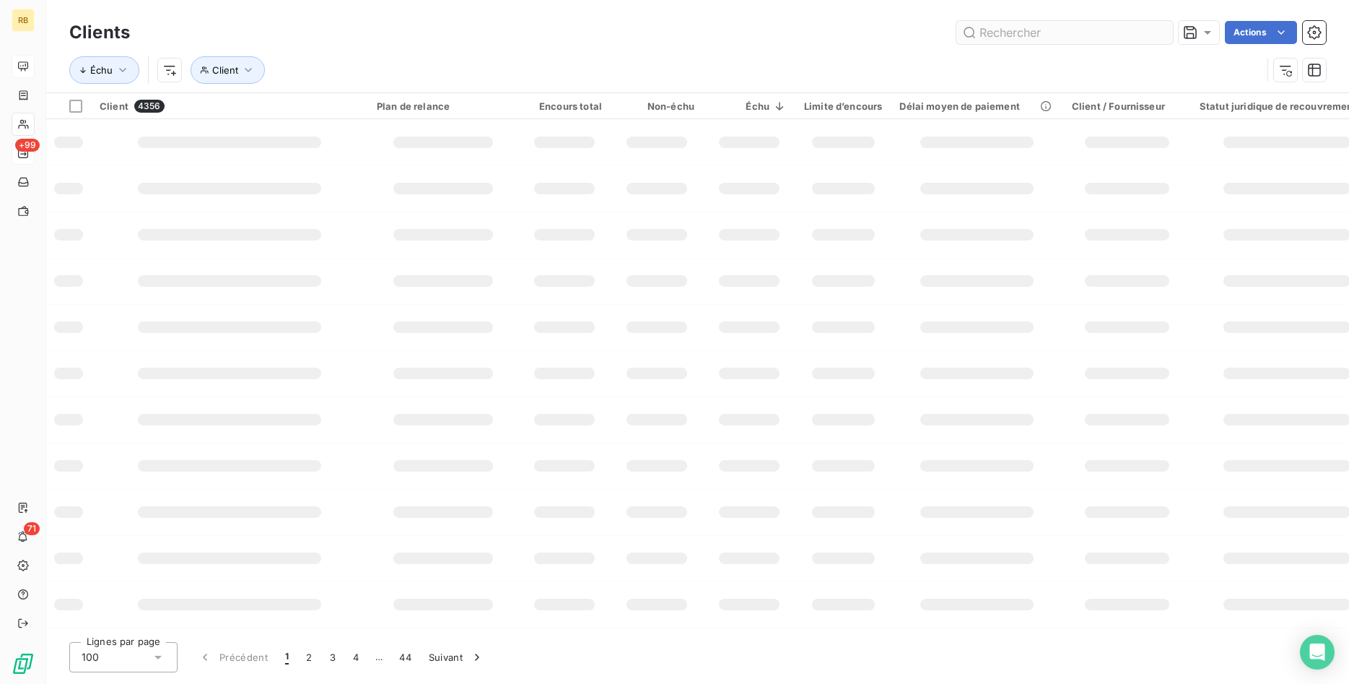
click at [1079, 32] on input "text" at bounding box center [1065, 32] width 217 height 23
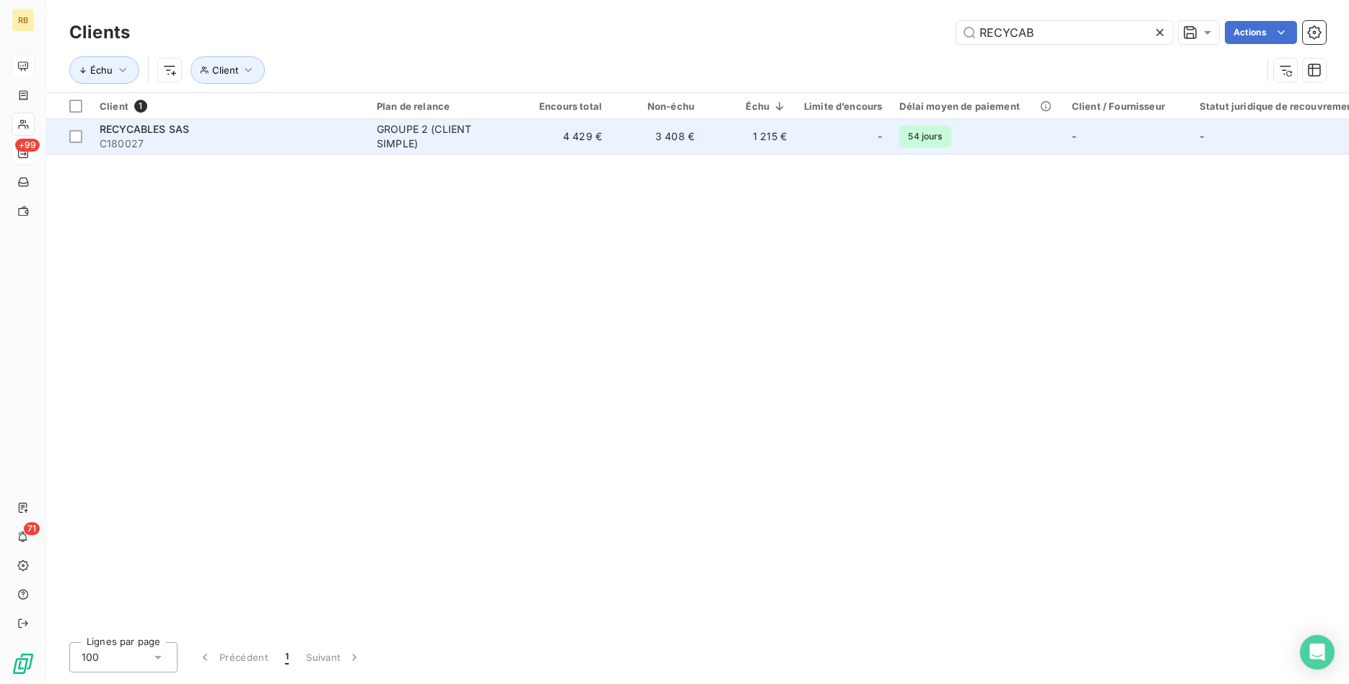
type input "RECYCAB"
click at [762, 143] on td "1 215 €" at bounding box center [749, 136] width 92 height 35
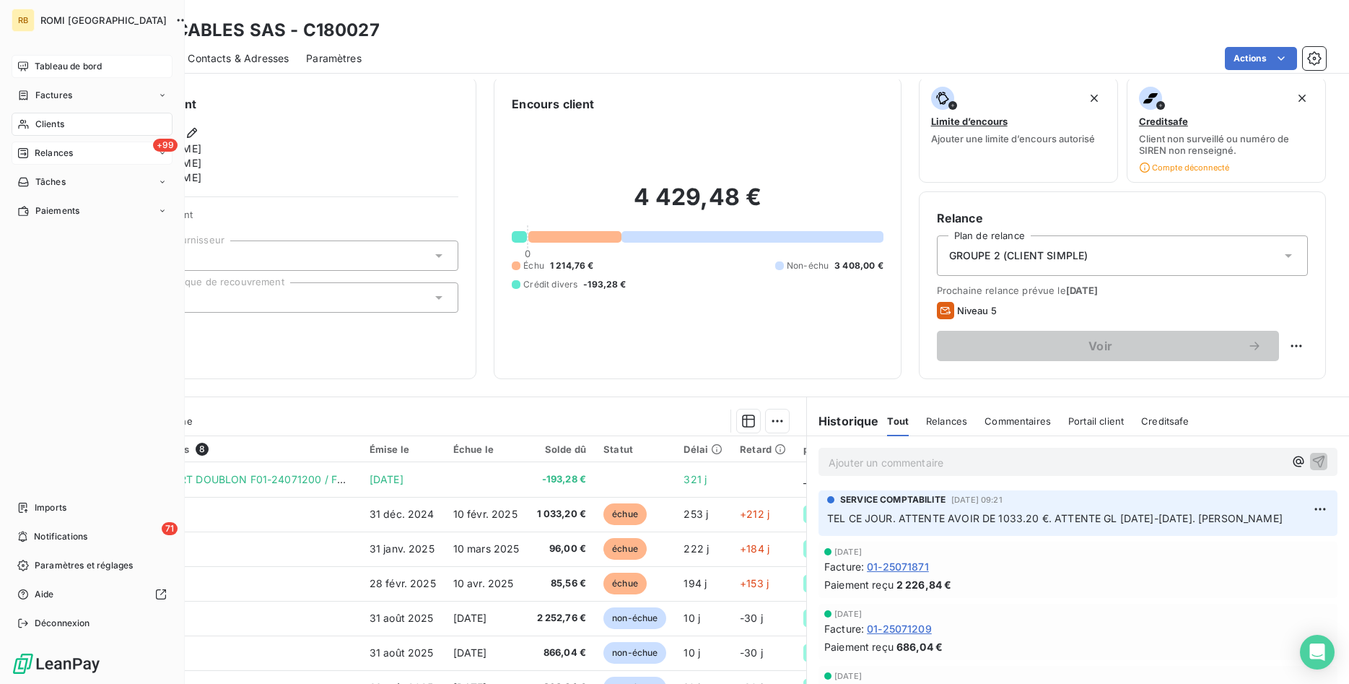
click at [78, 63] on span "Tableau de bord" at bounding box center [68, 66] width 67 height 13
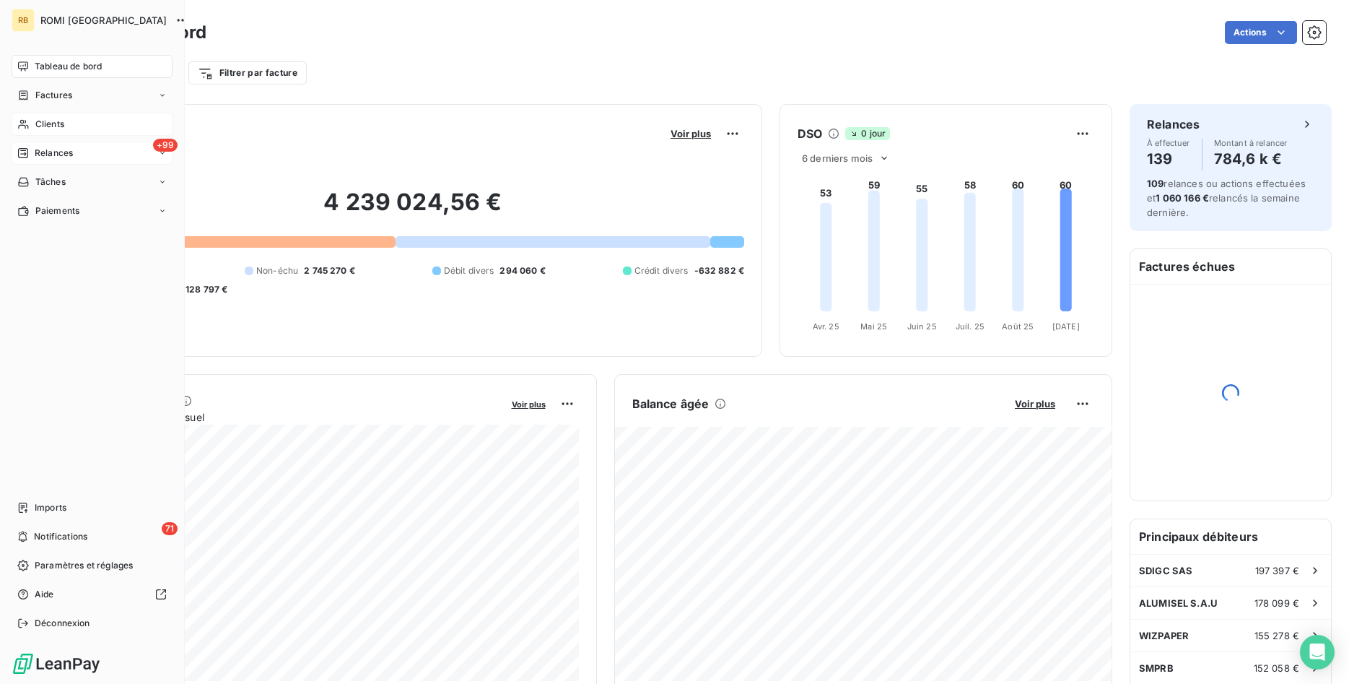
click at [39, 120] on span "Clients" at bounding box center [49, 124] width 29 height 13
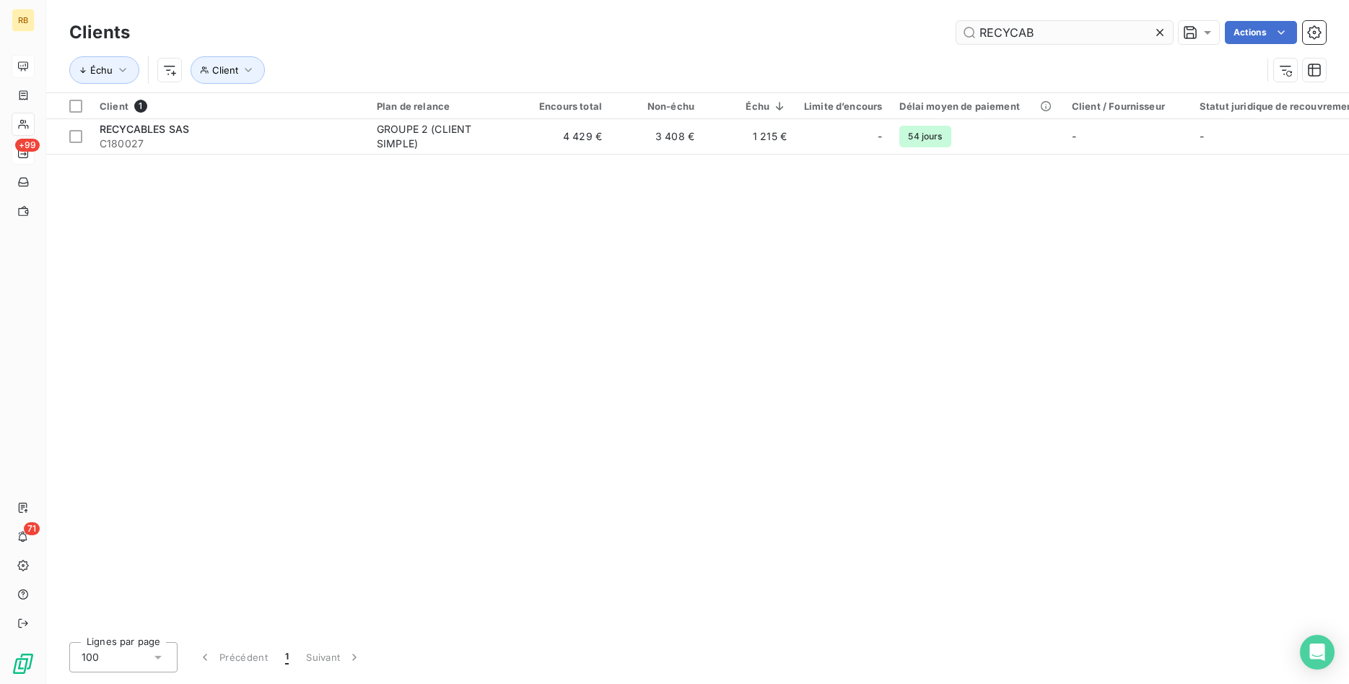
drag, startPoint x: 1050, startPoint y: 40, endPoint x: 960, endPoint y: 35, distance: 90.4
click at [960, 35] on input "RECYCAB" at bounding box center [1065, 32] width 217 height 23
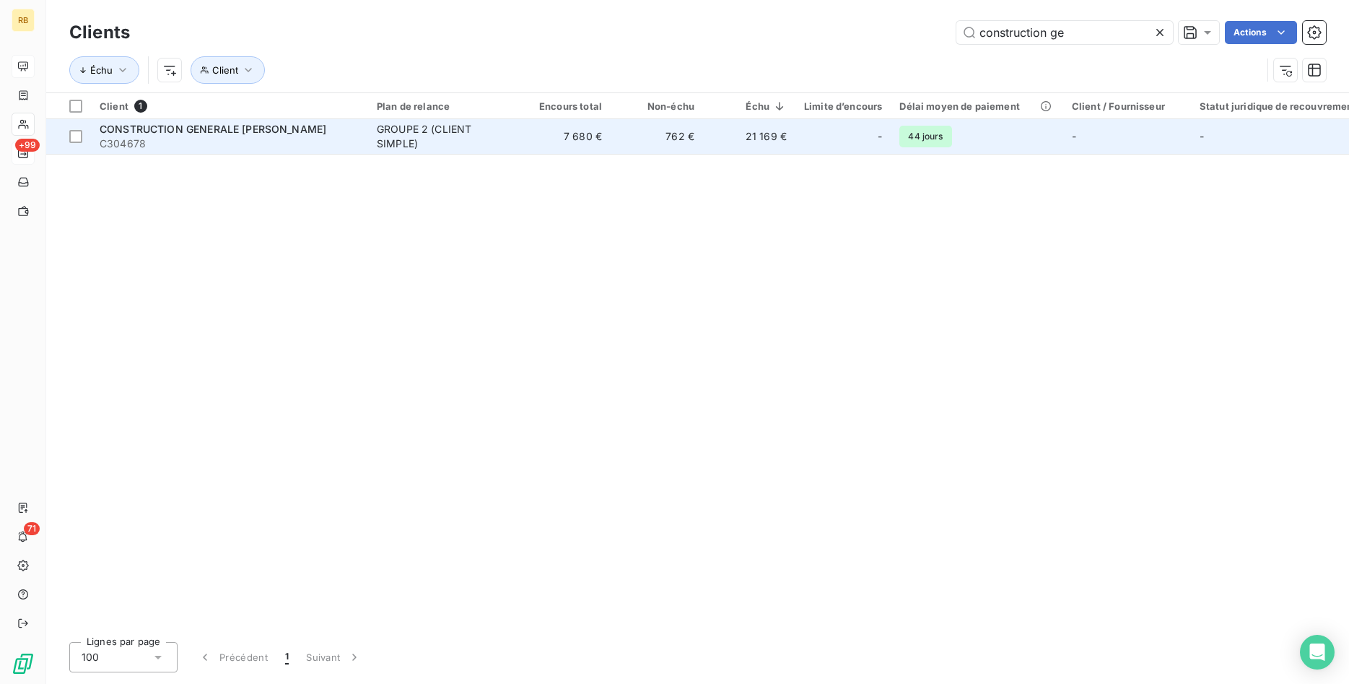
type input "construction ge"
click at [719, 129] on td "21 169 €" at bounding box center [749, 136] width 92 height 35
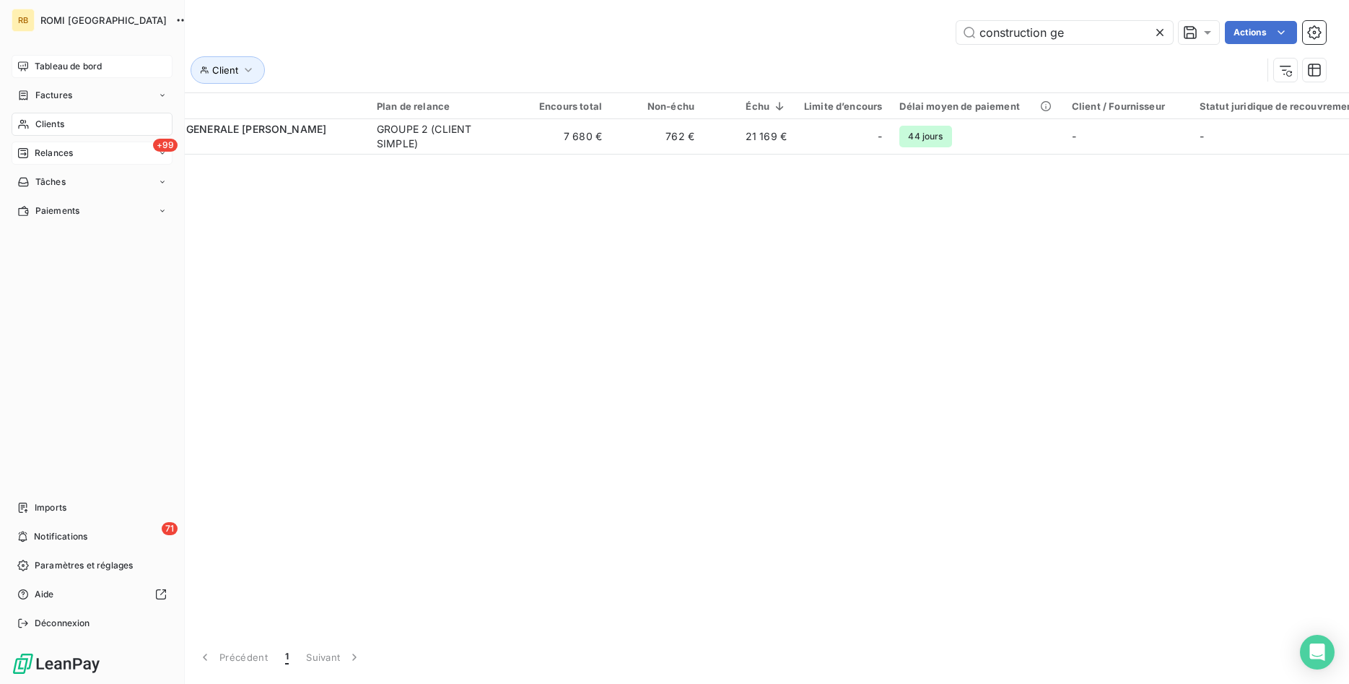
click at [66, 68] on span "Tableau de bord" at bounding box center [68, 66] width 67 height 13
